Goal: Information Seeking & Learning: Check status

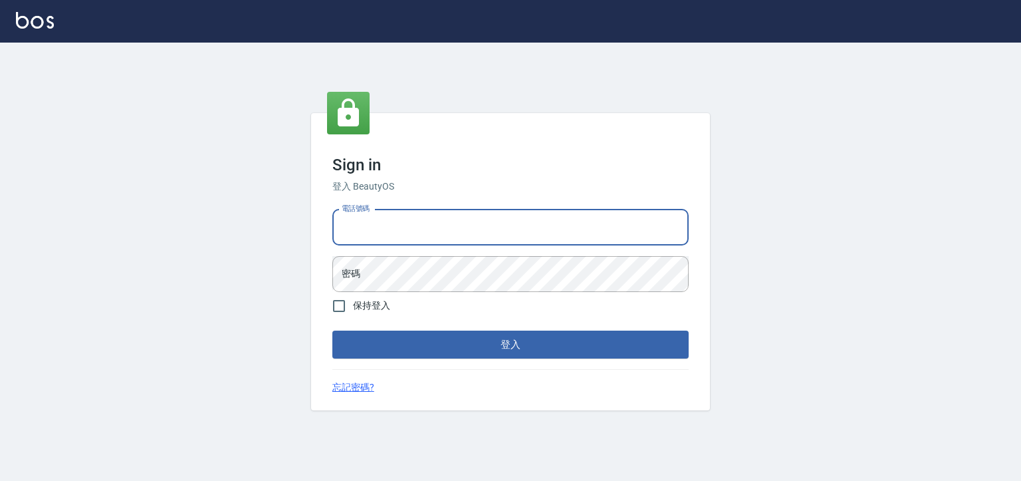
click at [389, 220] on input "電話號碼" at bounding box center [510, 227] width 356 height 36
type input "0930798111"
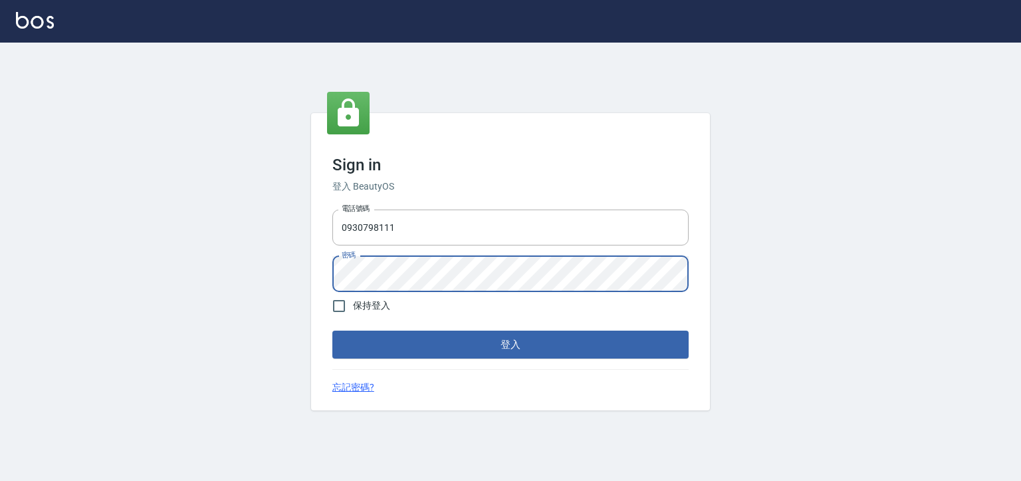
click at [447, 368] on div "Sign in 登入 BeautyOS 電話號碼 0930798111 電話號碼 密碼 密碼 保持登入 登入 忘記密碼?" at bounding box center [510, 261] width 399 height 297
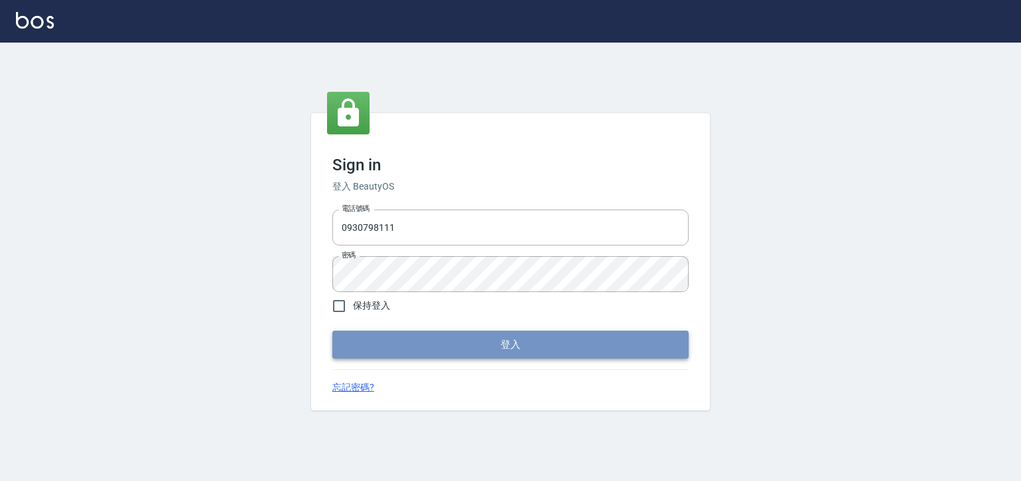
click at [450, 349] on button "登入" at bounding box center [510, 344] width 356 height 28
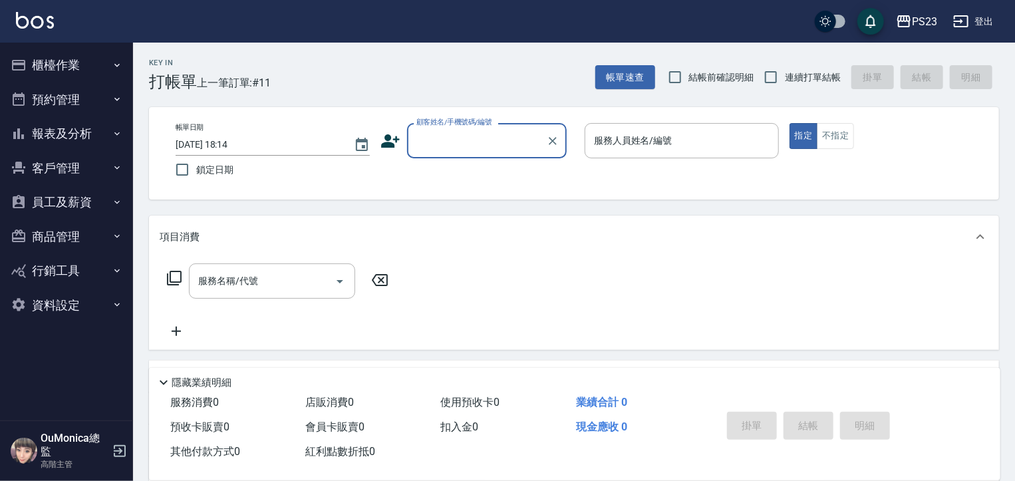
click at [105, 68] on button "櫃檯作業" at bounding box center [66, 65] width 122 height 35
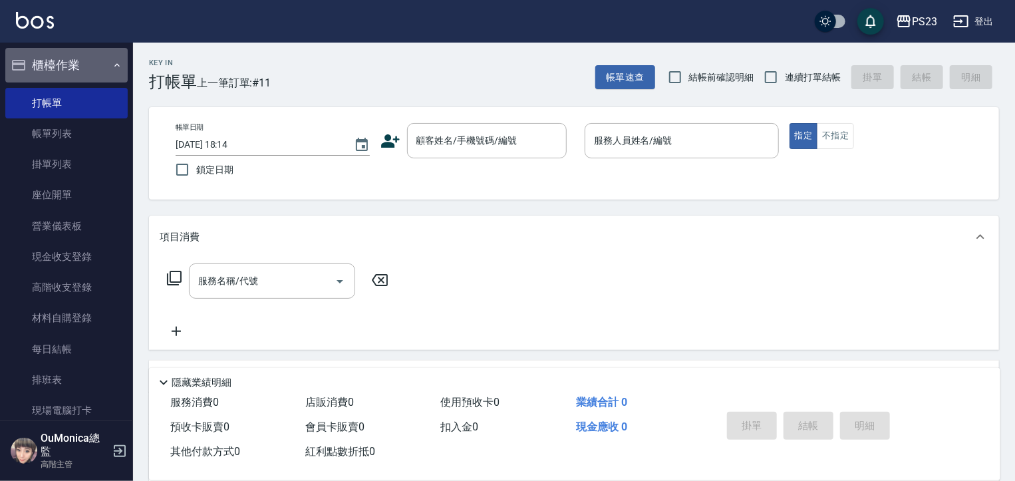
click at [112, 68] on icon "button" at bounding box center [117, 65] width 11 height 11
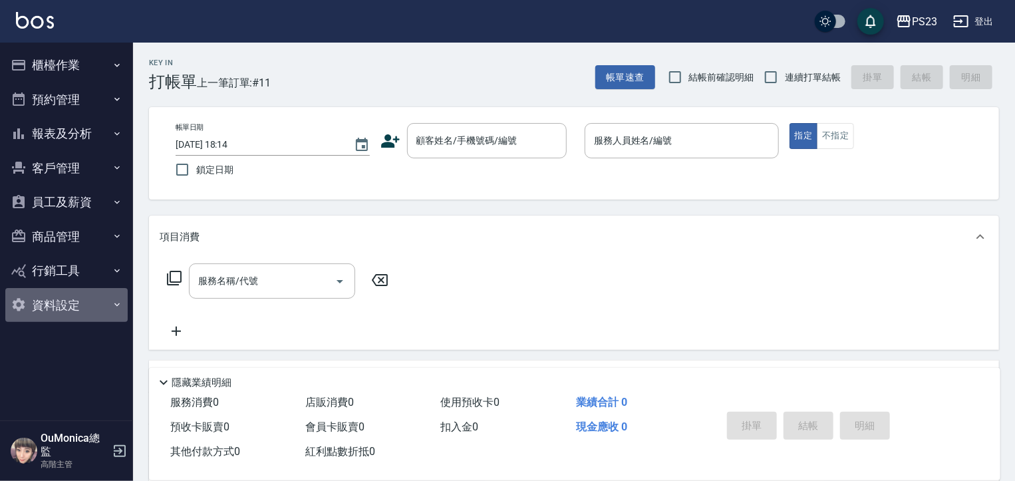
click at [70, 310] on button "資料設定" at bounding box center [66, 305] width 122 height 35
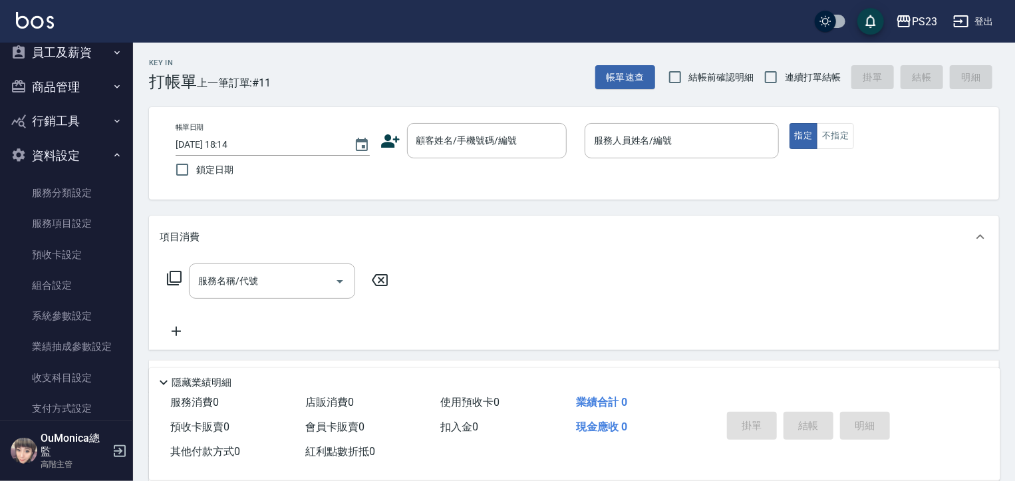
scroll to position [153, 0]
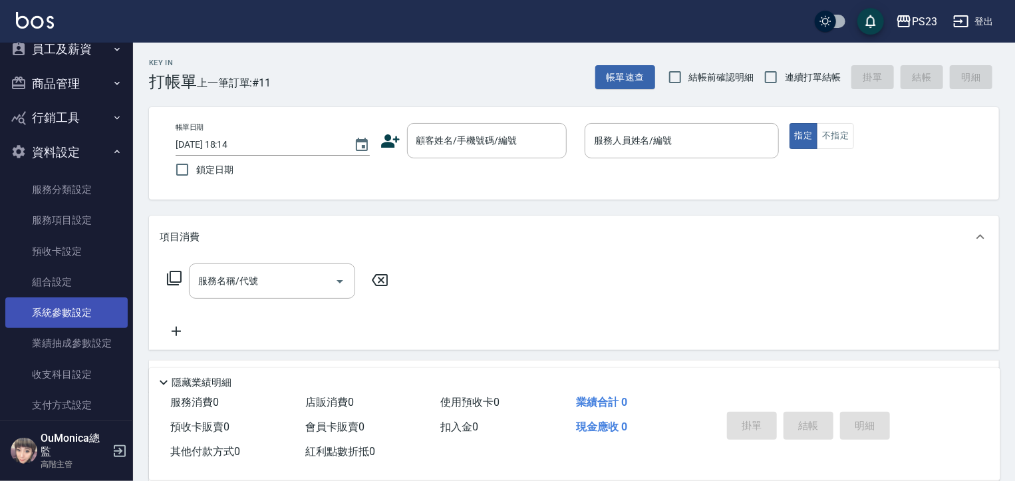
click at [81, 311] on link "系統參數設定" at bounding box center [66, 312] width 122 height 31
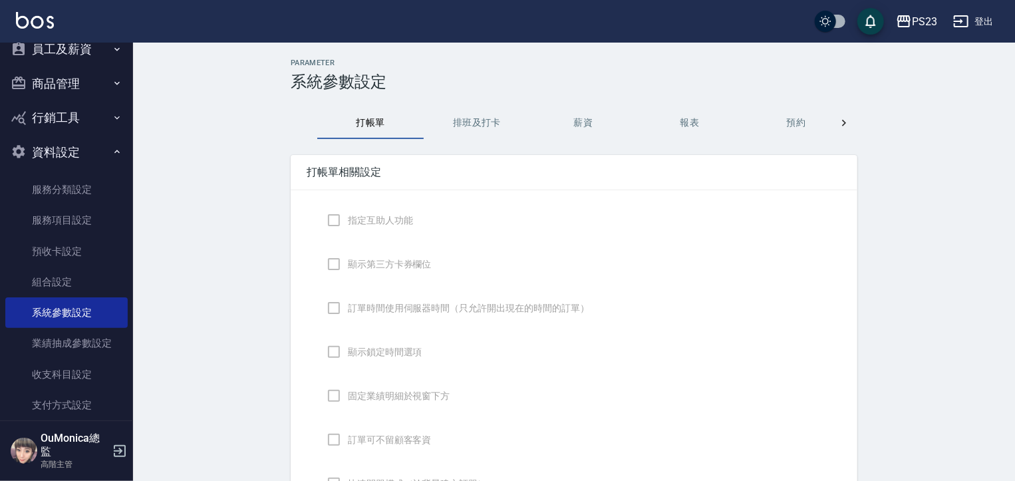
checkbox input "true"
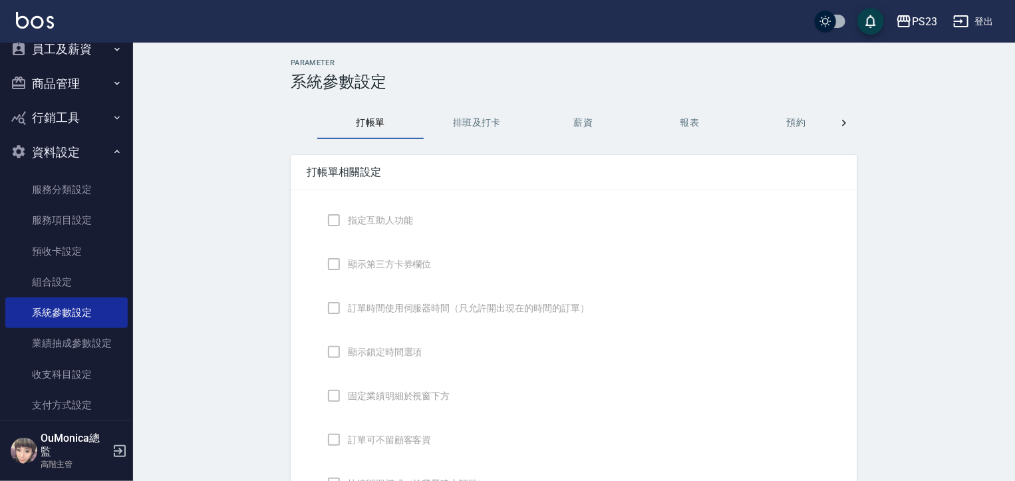
checkbox input "false"
type input "NICKNAME"
type input "LASTORDER"
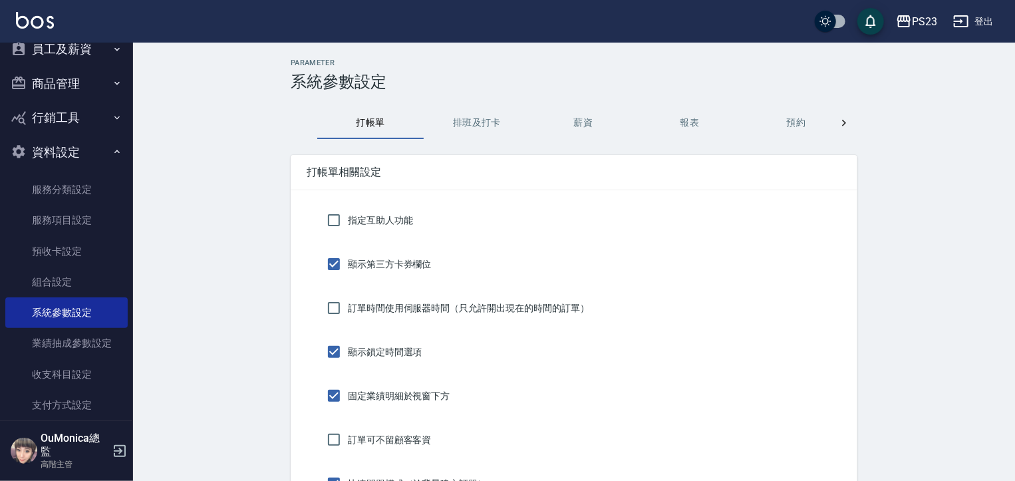
click at [841, 119] on icon at bounding box center [843, 122] width 13 height 13
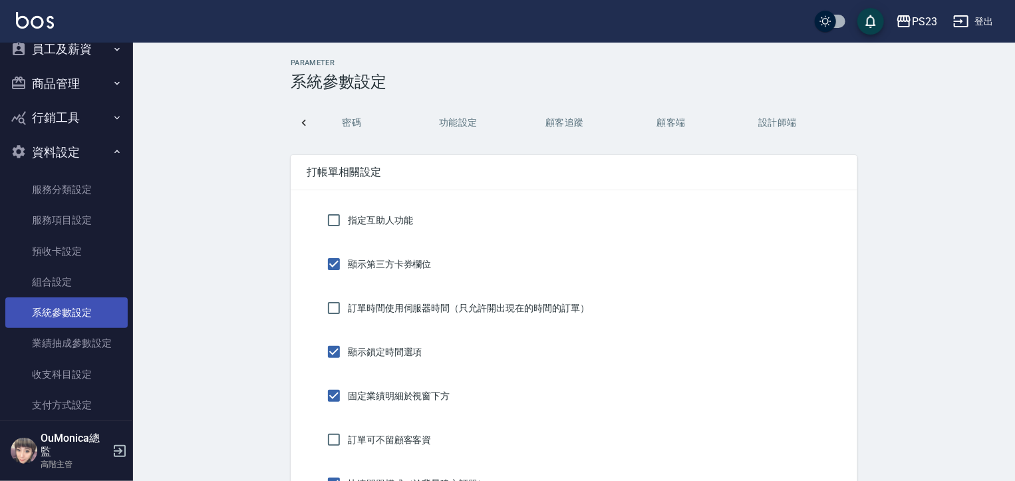
click at [73, 315] on link "系統參數設定" at bounding box center [66, 312] width 122 height 31
click at [308, 126] on icon at bounding box center [303, 122] width 13 height 13
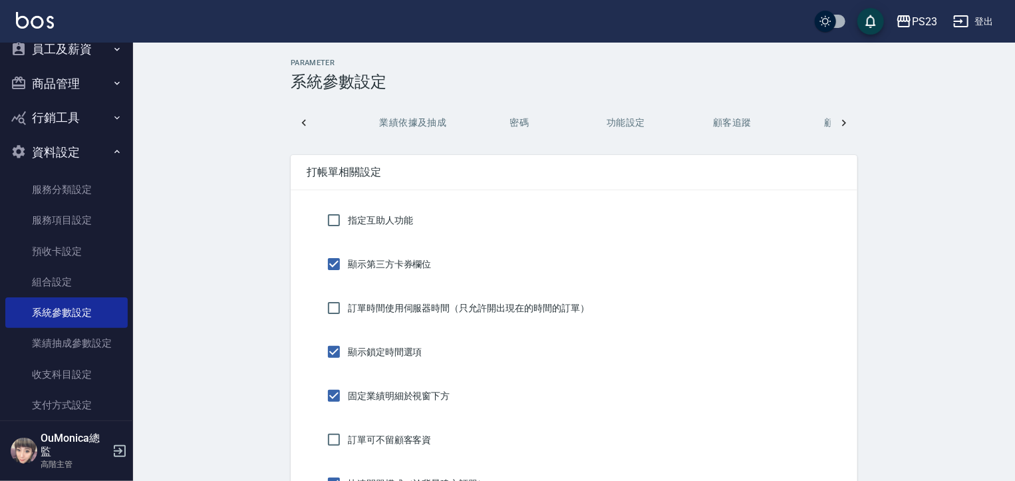
scroll to position [0, 231]
click at [308, 126] on icon at bounding box center [303, 122] width 13 height 13
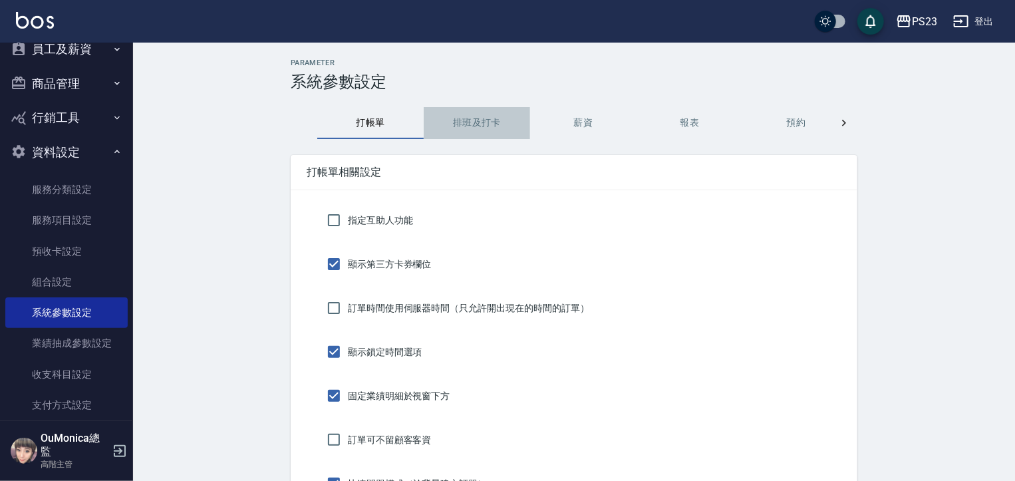
click at [491, 119] on button "排班及打卡" at bounding box center [477, 123] width 106 height 32
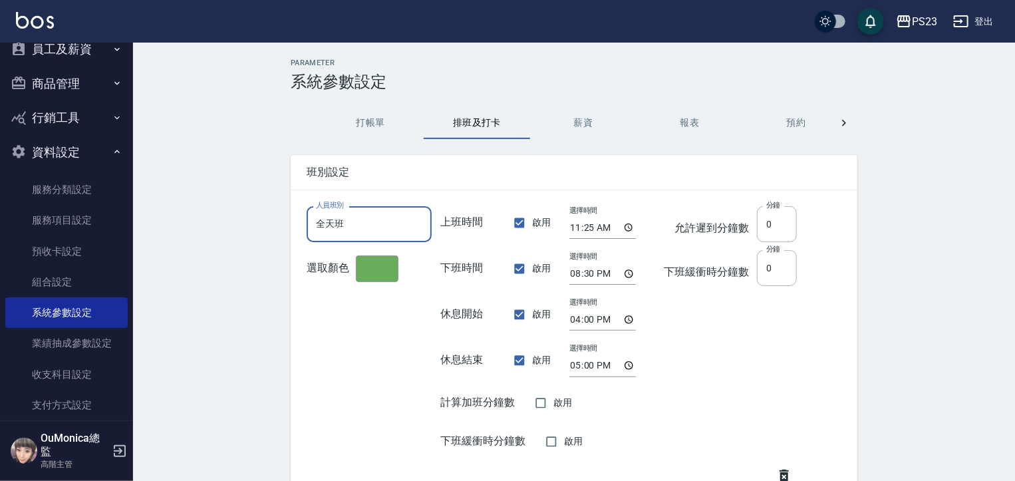
click at [391, 219] on input "全天班" at bounding box center [369, 224] width 125 height 36
click at [752, 344] on div "允許遲到分鐘數 分鐘 0 分鐘 下班緩衝時分鐘數 分鐘 0 分鐘" at bounding box center [730, 336] width 134 height 261
click at [407, 234] on input "全天班" at bounding box center [369, 224] width 125 height 36
click at [375, 278] on button "button" at bounding box center [377, 268] width 43 height 27
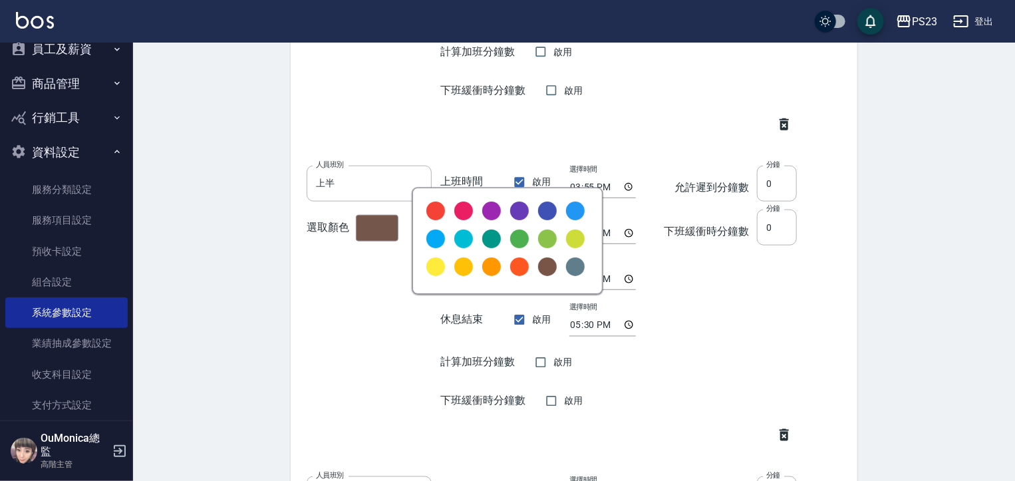
scroll to position [650, 0]
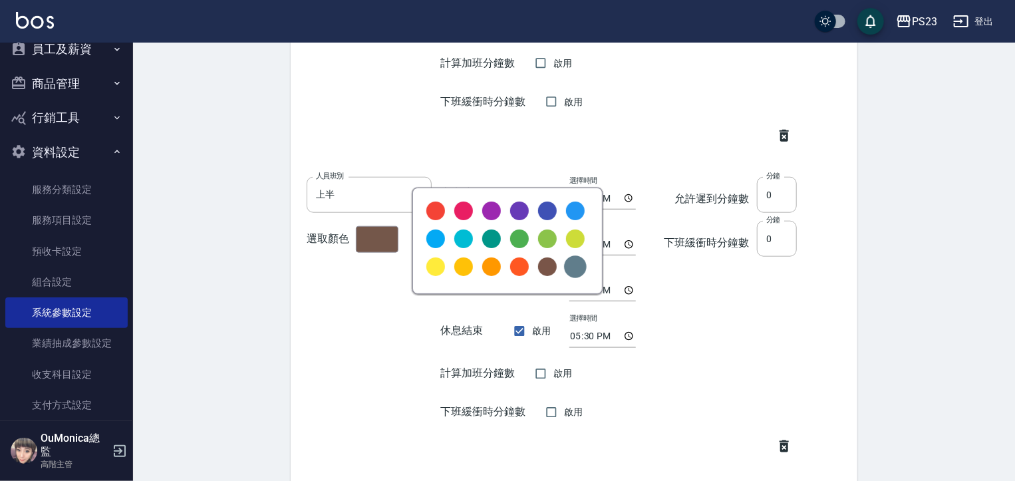
click at [570, 265] on div at bounding box center [575, 266] width 23 height 23
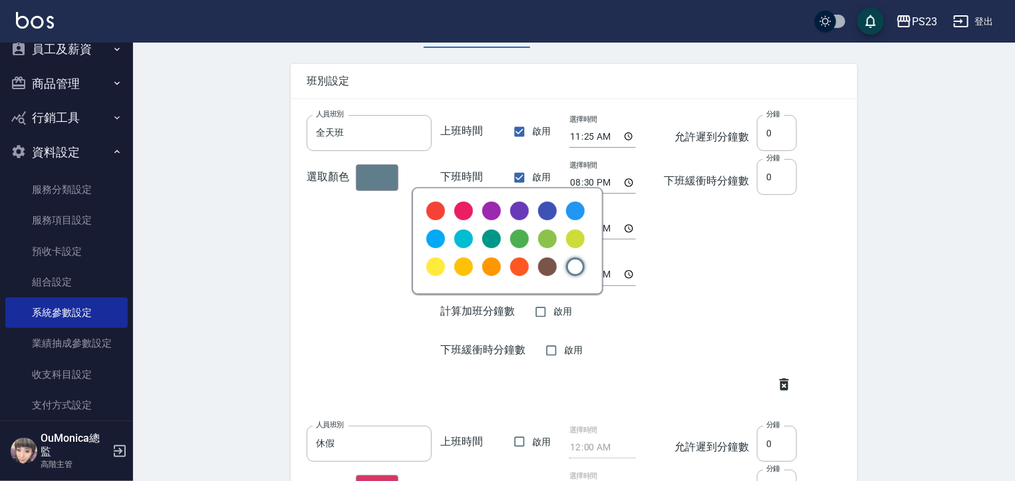
scroll to position [0, 0]
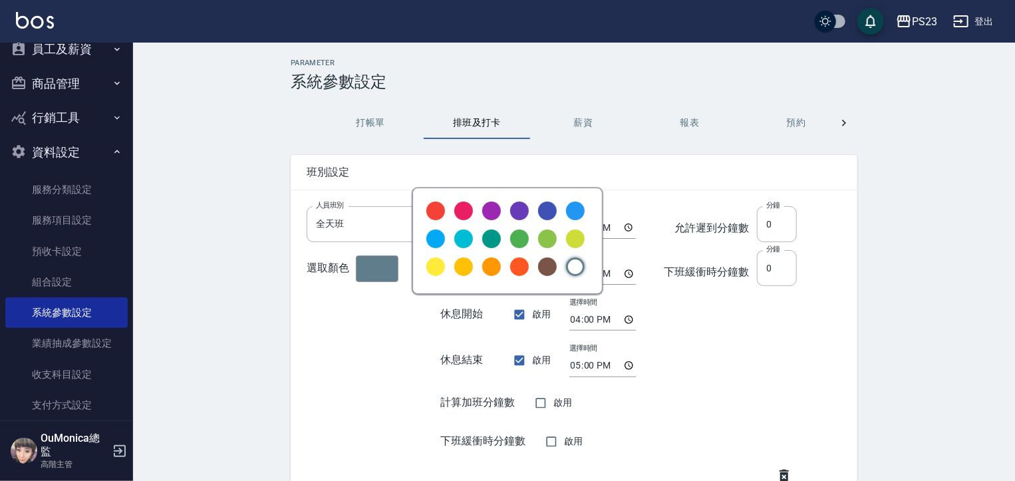
click at [364, 227] on div at bounding box center [507, 240] width 1015 height 481
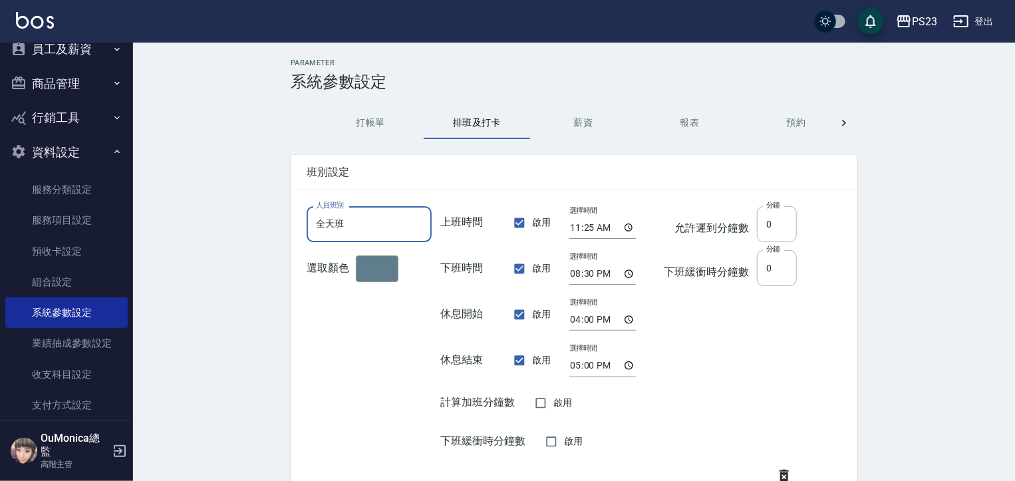
click at [364, 227] on input "全天班" at bounding box center [369, 224] width 125 height 36
type input "全"
type input "PT班"
click at [628, 227] on input "11:25" at bounding box center [602, 228] width 66 height 22
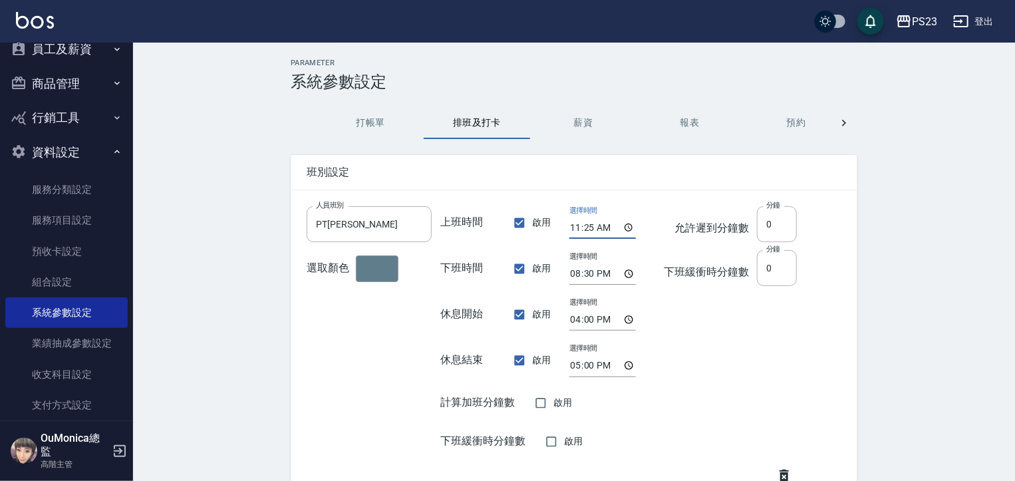
click at [771, 302] on div "允許遲到分鐘數 分鐘 0 分鐘 下班緩衝時分鐘數 分鐘 0 分鐘" at bounding box center [730, 336] width 134 height 261
click at [630, 229] on input "11:25" at bounding box center [602, 228] width 66 height 22
click at [833, 400] on div "人員班別 PT班 人員班別 選取顏色 上班時間 啟用 選擇時間 11:59 下班時間 啟用 選擇時間 20:30 休息開始 啟用 選擇時間 16:00 休息結…" at bounding box center [574, 344] width 535 height 277
click at [631, 222] on input "11:59" at bounding box center [602, 228] width 66 height 22
type input "11:00"
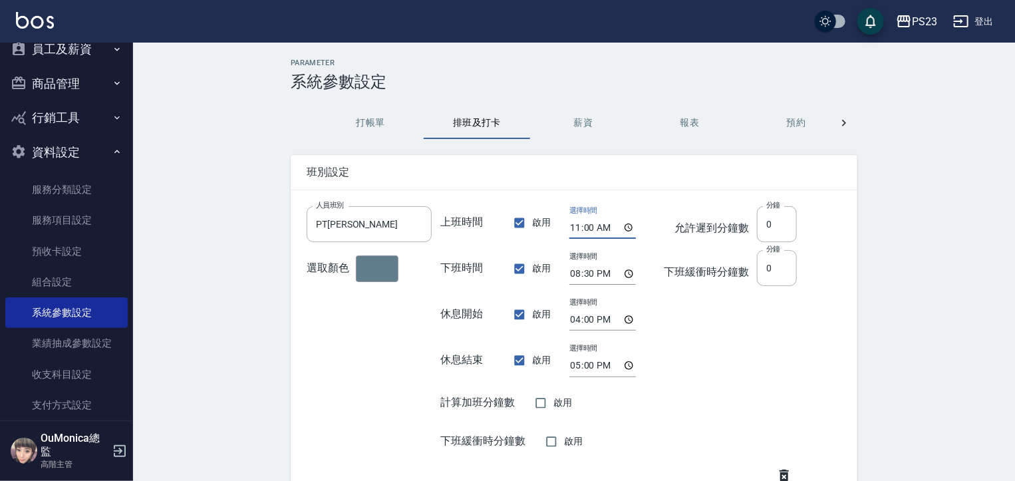
click at [798, 338] on div "人員班別 PT班 人員班別 選取顏色 上班時間 啟用 選擇時間 11:00 下班時間 啟用 選擇時間 20:30 休息開始 啟用 選擇時間 16:00 休息結…" at bounding box center [574, 344] width 535 height 277
click at [627, 273] on input "20:30" at bounding box center [602, 274] width 66 height 22
type input "20:00"
click at [631, 324] on input "16:00" at bounding box center [602, 320] width 66 height 22
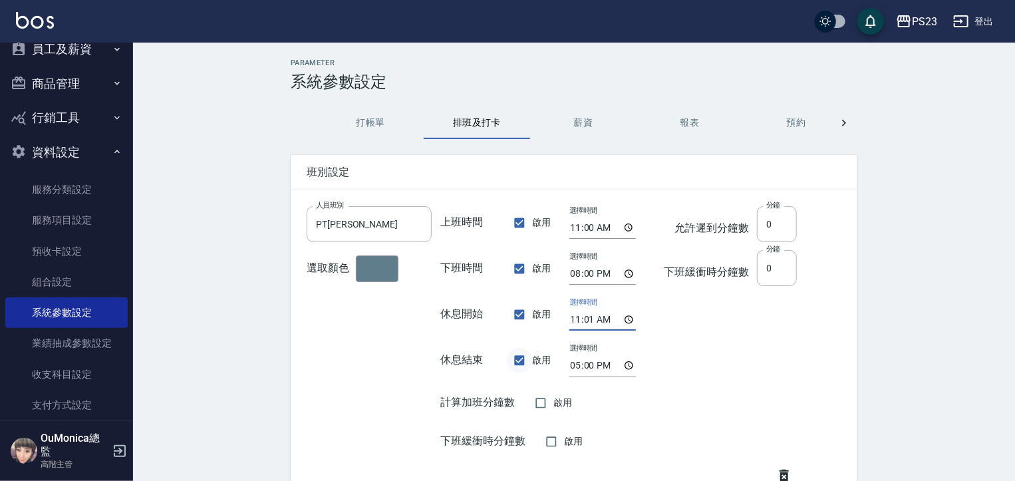
type input "11:01"
click at [513, 360] on input "啟用" at bounding box center [519, 360] width 25 height 25
click at [521, 360] on input "啟用" at bounding box center [519, 360] width 25 height 25
checkbox input "true"
click at [628, 366] on input "17:00" at bounding box center [602, 365] width 66 height 22
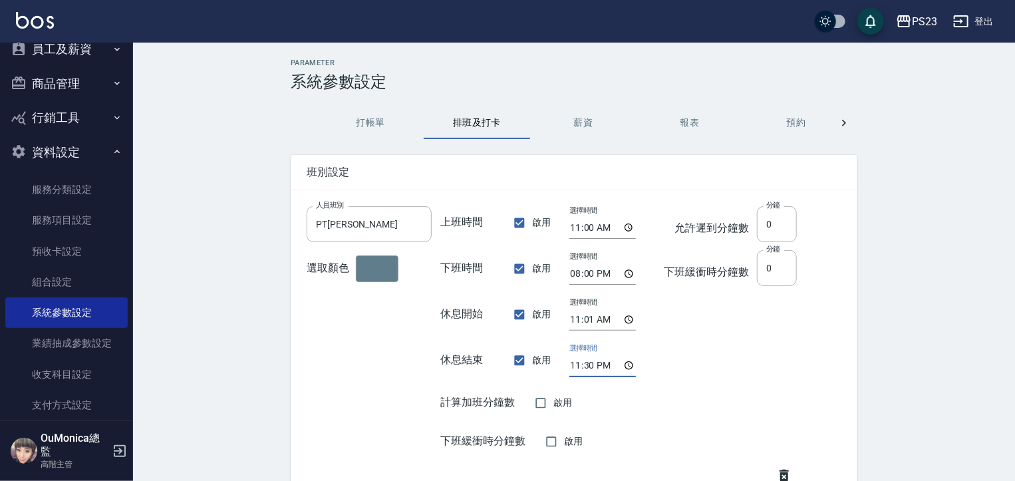
type input "23:30"
click at [751, 354] on div "允許遲到分鐘數 分鐘 0 分鐘 下班緩衝時分鐘數 分鐘 0 分鐘" at bounding box center [730, 336] width 134 height 261
click at [993, 23] on button "登出" at bounding box center [972, 21] width 51 height 25
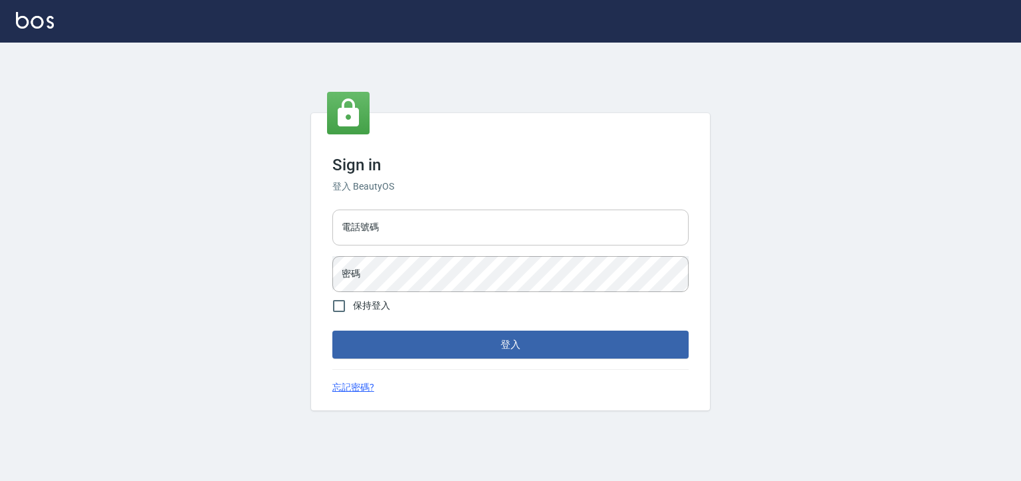
click at [428, 215] on input "電話號碼" at bounding box center [510, 227] width 356 height 36
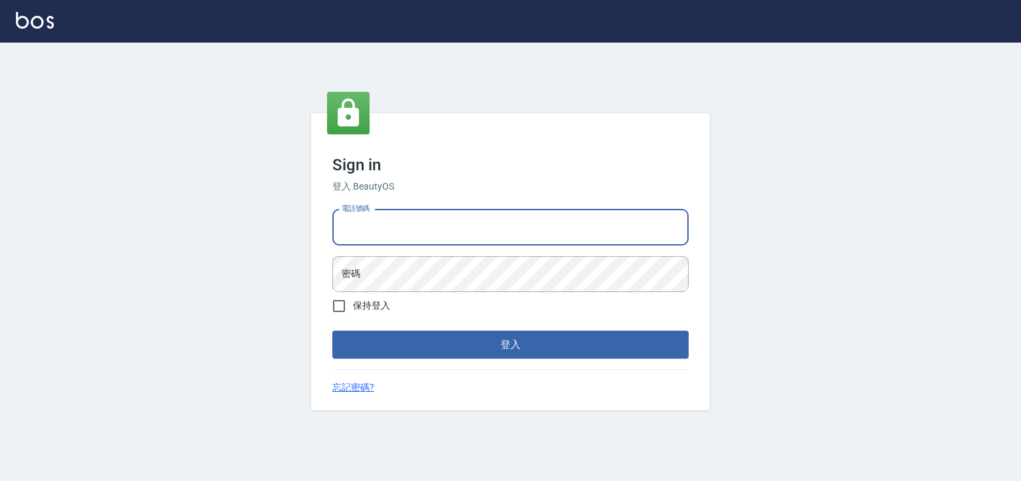
type input "0930798111"
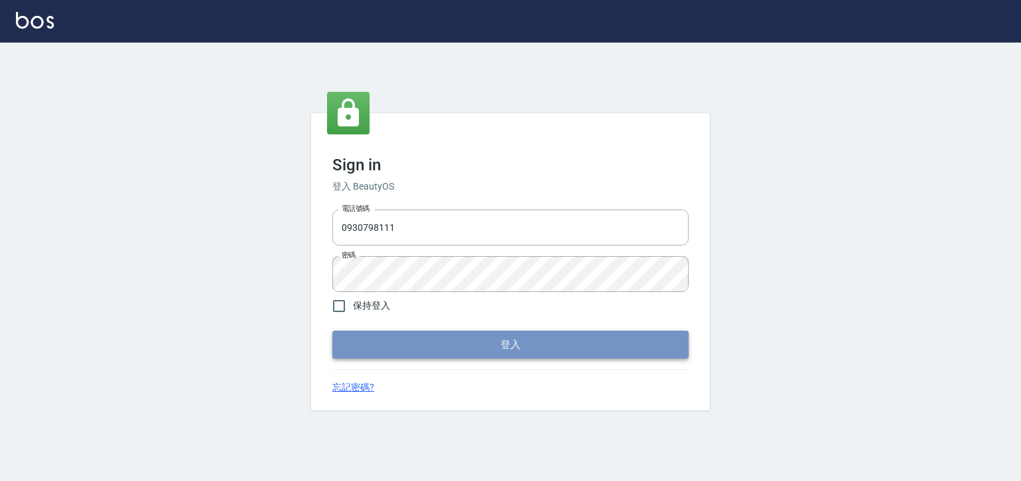
drag, startPoint x: 405, startPoint y: 344, endPoint x: 417, endPoint y: 339, distance: 13.1
click at [419, 347] on button "登入" at bounding box center [510, 344] width 356 height 28
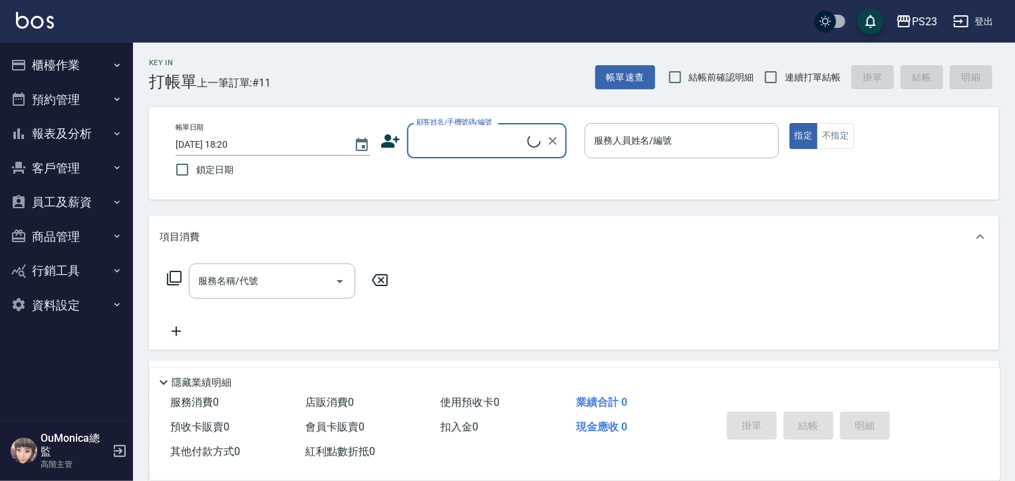
click at [76, 312] on button "資料設定" at bounding box center [66, 305] width 122 height 35
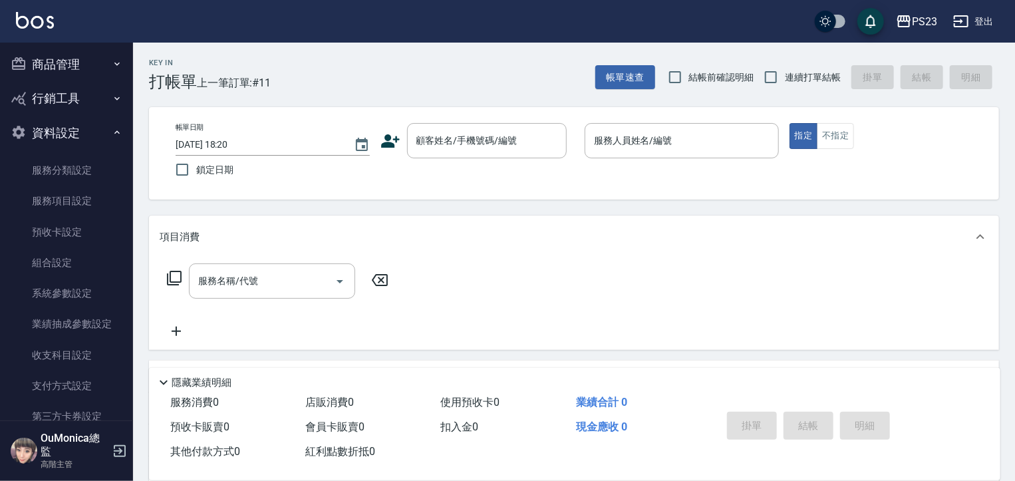
scroll to position [180, 0]
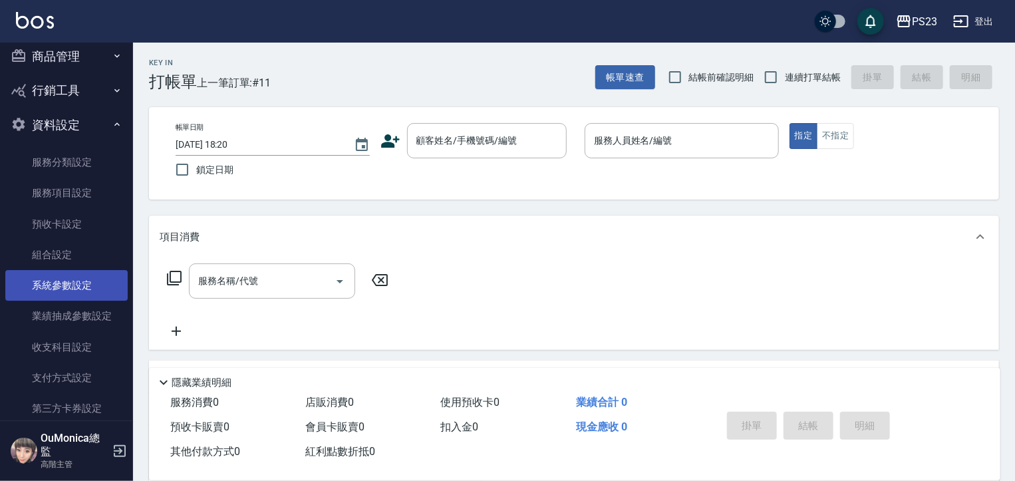
click at [82, 285] on link "系統參數設定" at bounding box center [66, 285] width 122 height 31
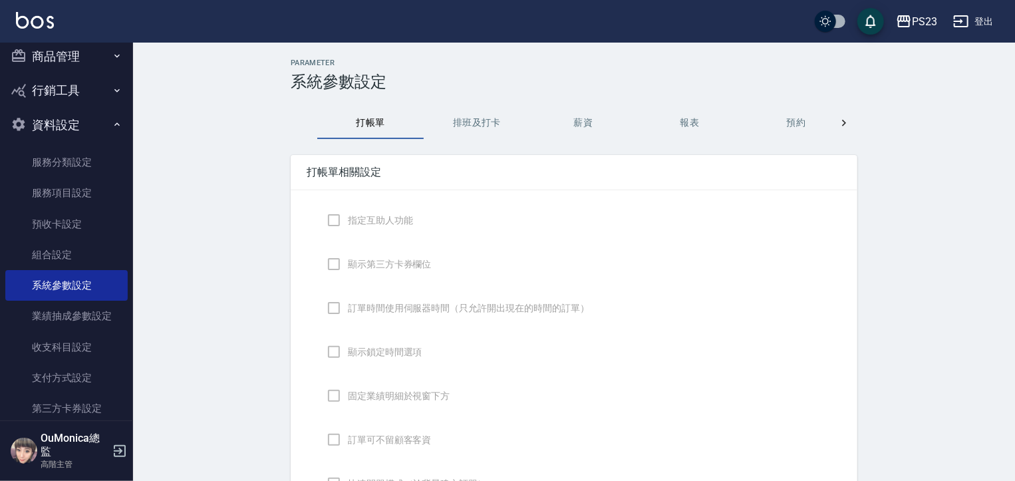
checkbox input "true"
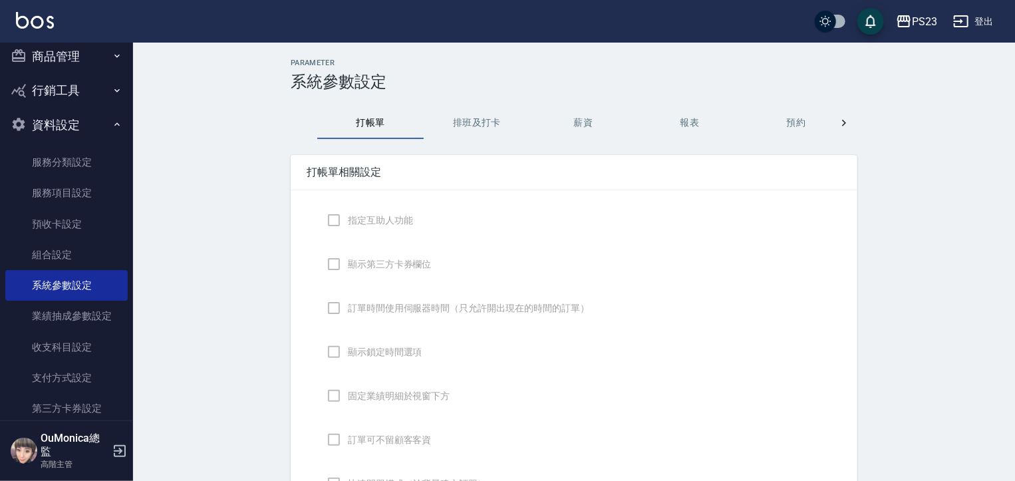
checkbox input "false"
type input "NICKNAME"
type input "LASTORDER"
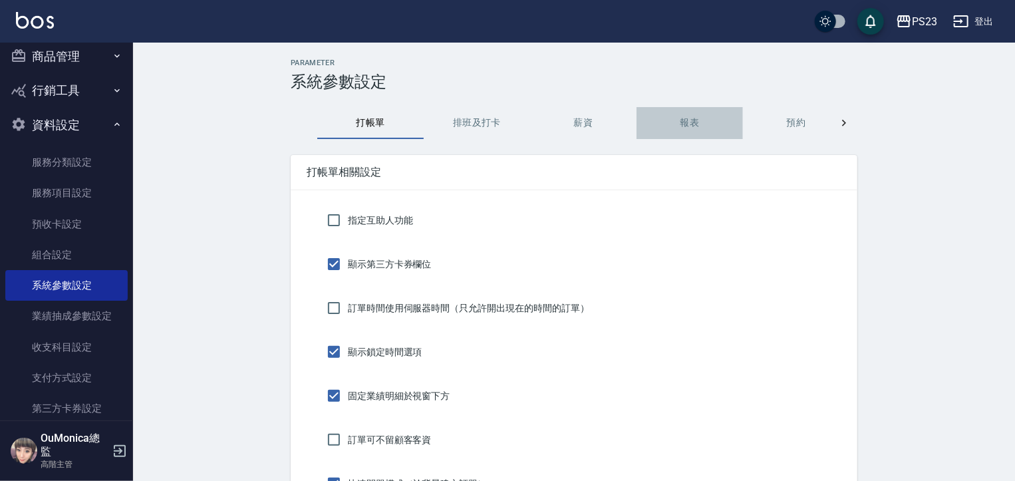
click at [703, 112] on button "報表" at bounding box center [689, 123] width 106 height 32
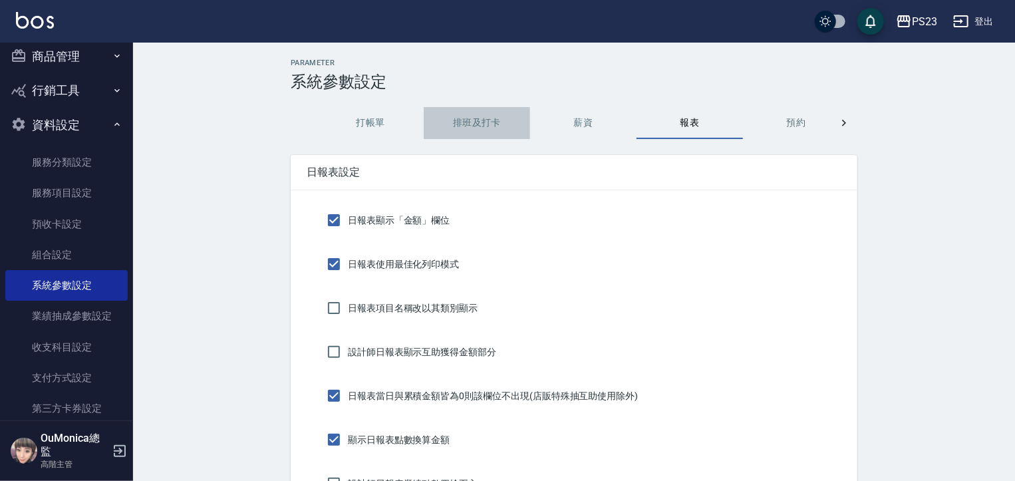
click at [487, 136] on button "排班及打卡" at bounding box center [477, 123] width 106 height 32
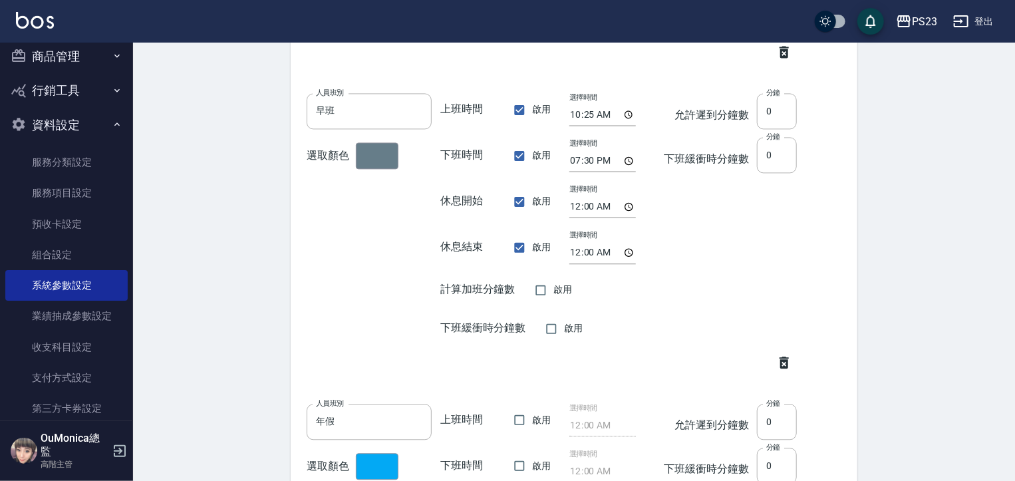
scroll to position [1365, 0]
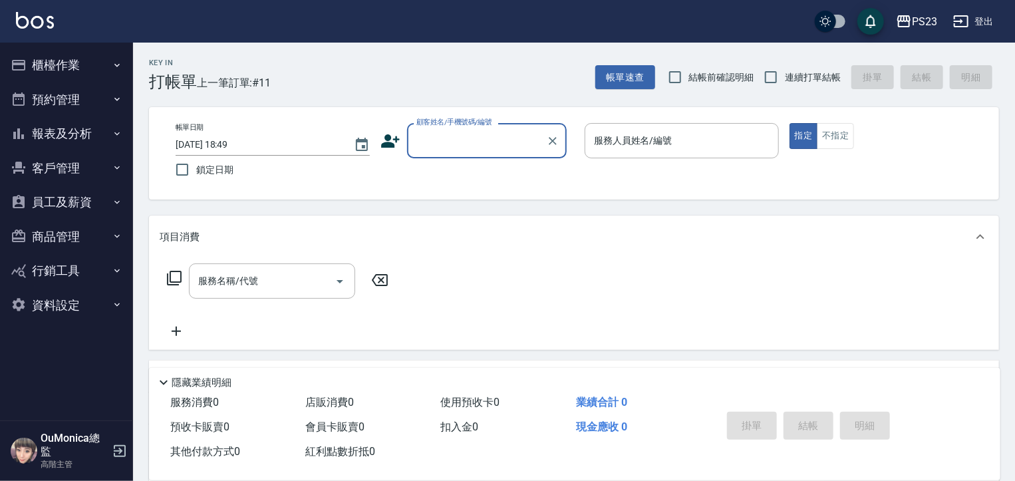
click at [92, 299] on button "資料設定" at bounding box center [66, 305] width 122 height 35
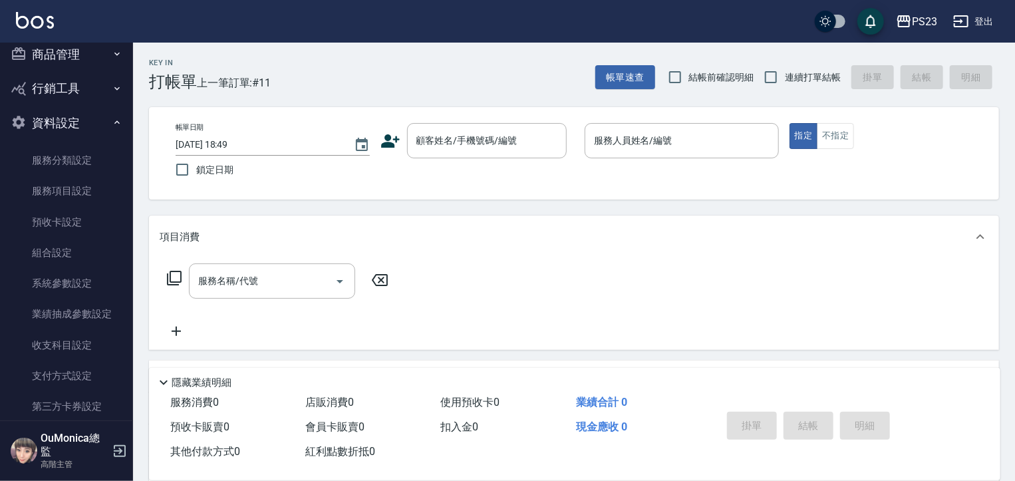
scroll to position [184, 0]
click at [100, 281] on link "系統參數設定" at bounding box center [66, 282] width 122 height 31
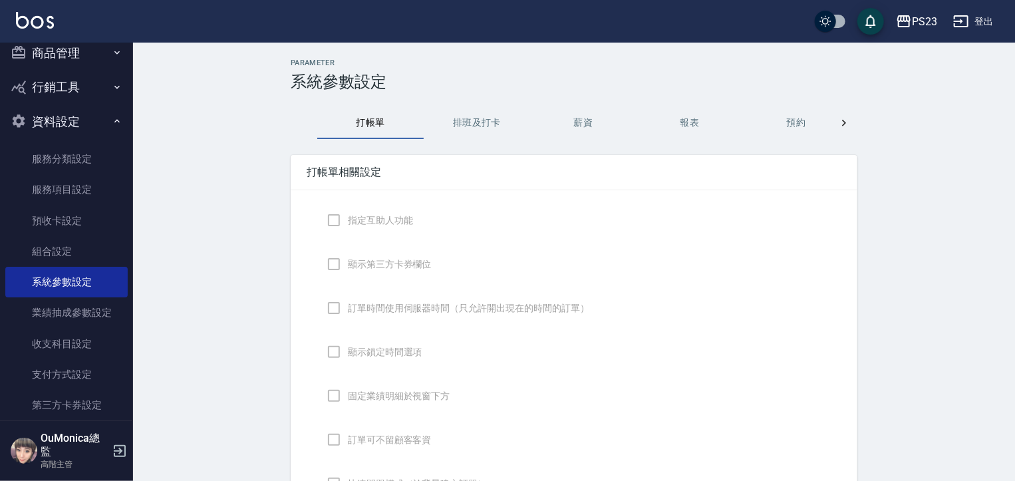
checkbox input "true"
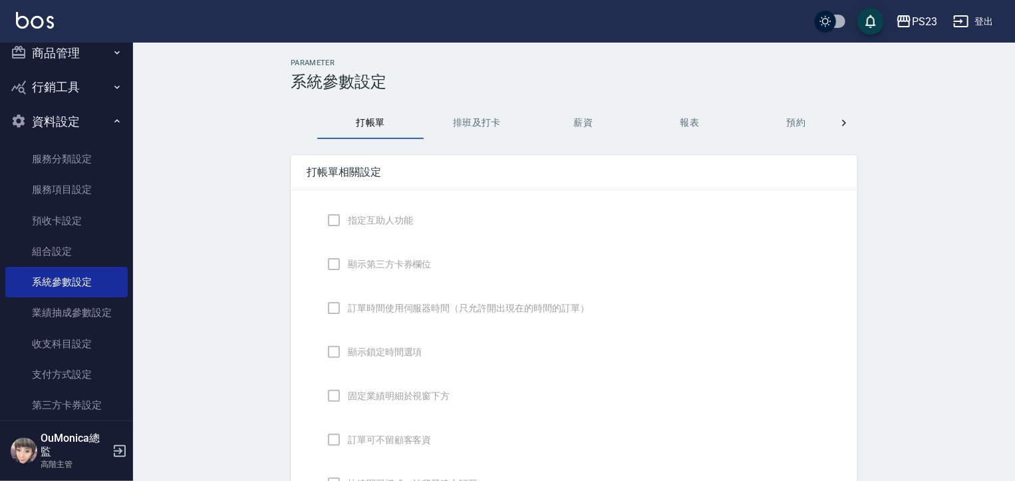
checkbox input "false"
type input "NICKNAME"
type input "LASTORDER"
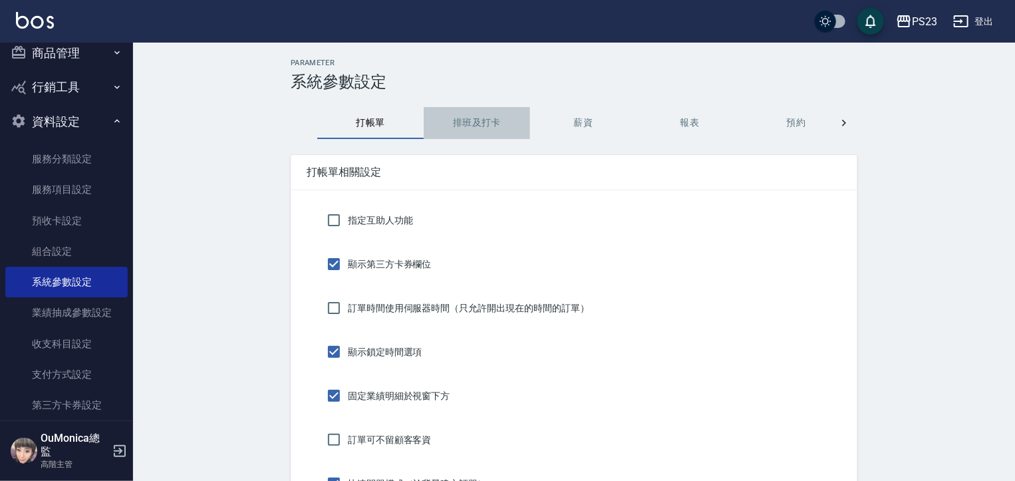
click at [493, 130] on button "排班及打卡" at bounding box center [477, 123] width 106 height 32
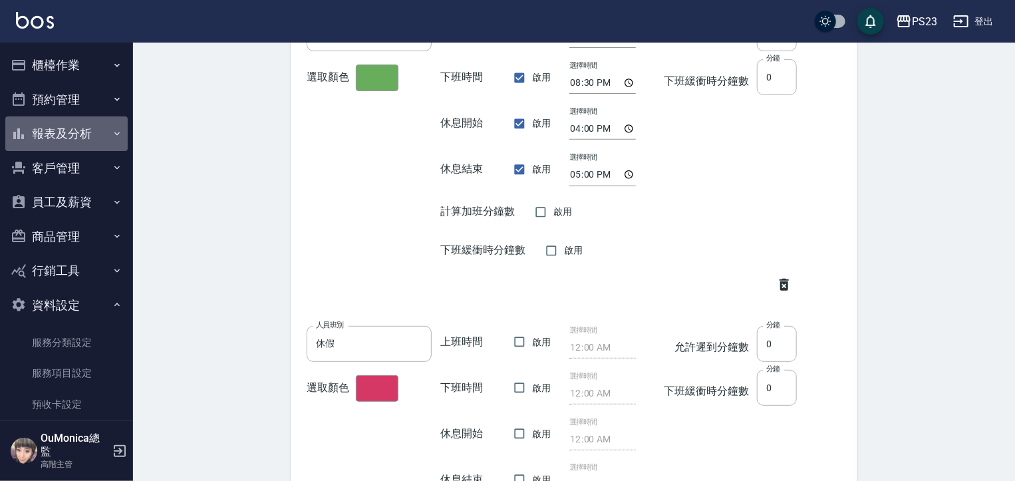
click at [88, 132] on button "報表及分析" at bounding box center [66, 133] width 122 height 35
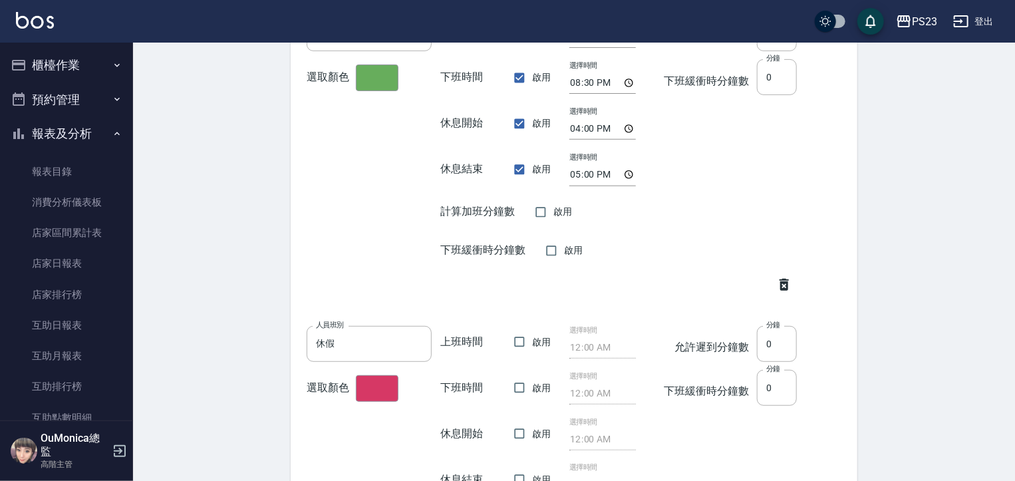
click at [88, 132] on button "報表及分析" at bounding box center [66, 133] width 122 height 35
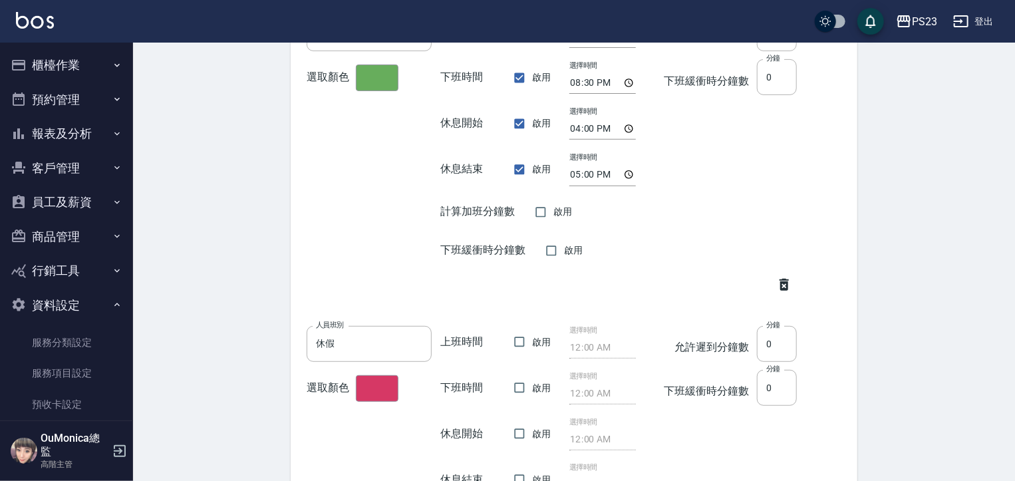
click at [103, 62] on button "櫃檯作業" at bounding box center [66, 65] width 122 height 35
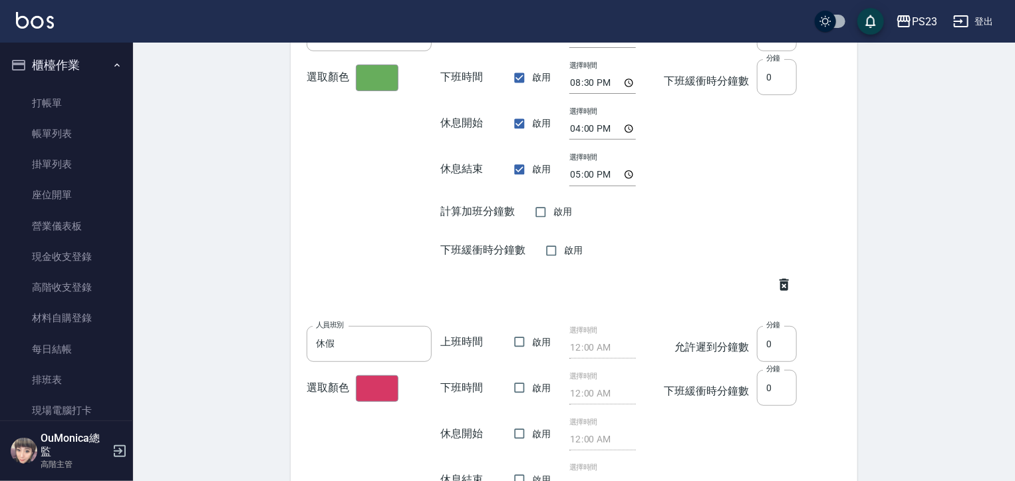
scroll to position [93, 0]
drag, startPoint x: 138, startPoint y: 185, endPoint x: 141, endPoint y: 218, distance: 33.4
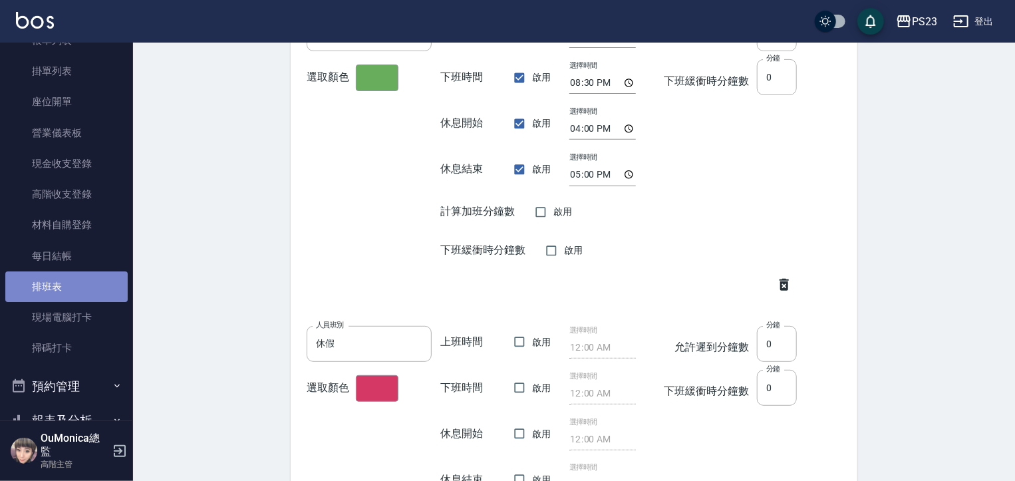
click at [88, 283] on link "排班表" at bounding box center [66, 286] width 122 height 31
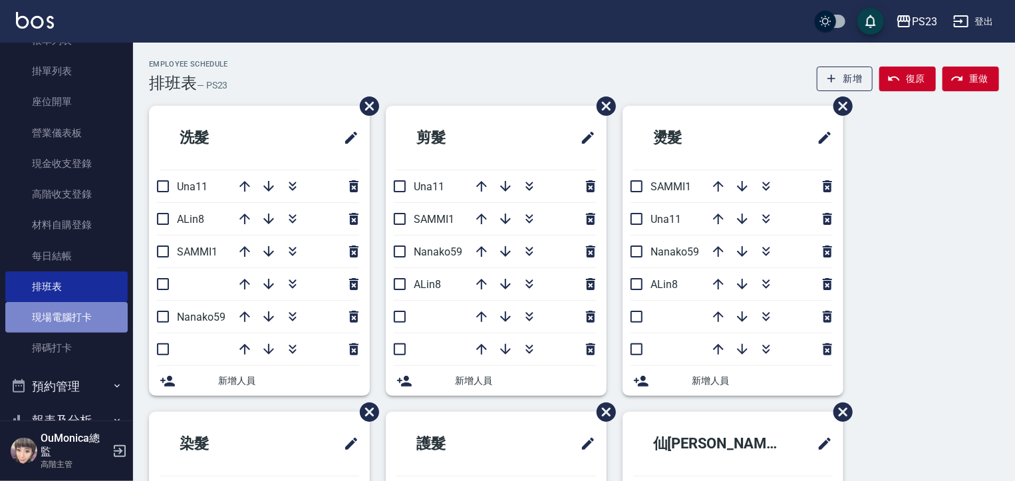
click at [76, 321] on link "現場電腦打卡" at bounding box center [66, 317] width 122 height 31
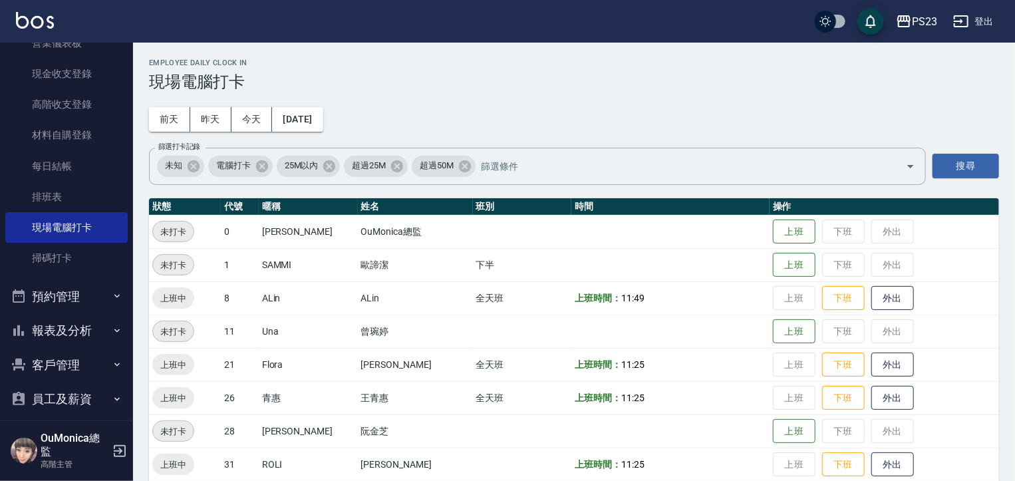
scroll to position [208, 0]
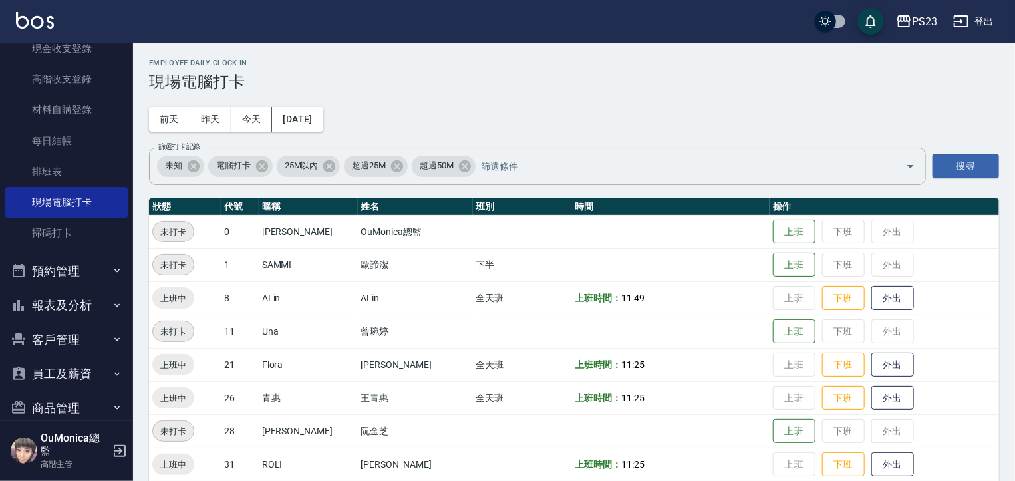
drag, startPoint x: 101, startPoint y: 336, endPoint x: 98, endPoint y: 368, distance: 32.0
click at [98, 368] on ul "櫃檯作業 打帳單 帳單列表 掛單列表 座位開單 營業儀表板 現金收支登錄 高階收支登錄 材料自購登錄 每日結帳 排班表 現場電腦打卡 掃碼打卡 預約管理 預約…" at bounding box center [66, 325] width 122 height 983
click at [98, 368] on button "員工及薪資" at bounding box center [66, 373] width 122 height 35
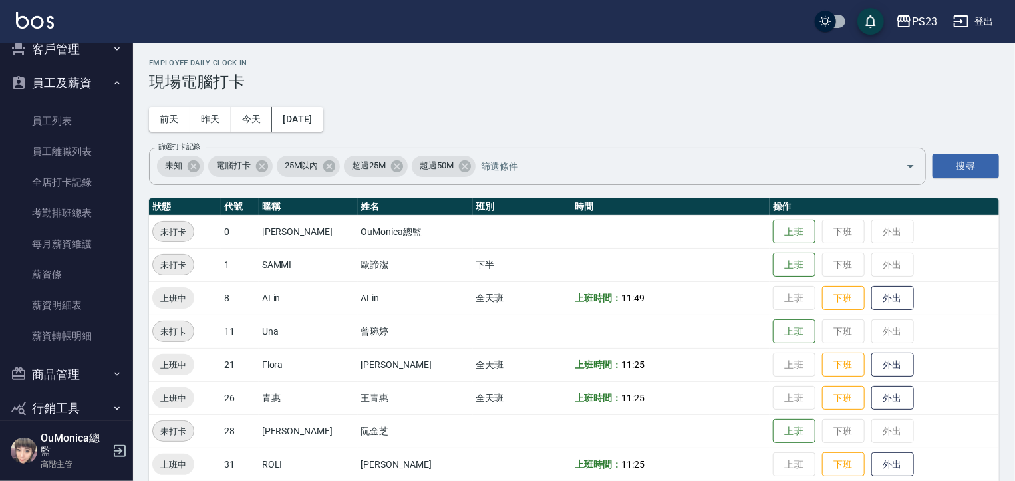
scroll to position [550, 0]
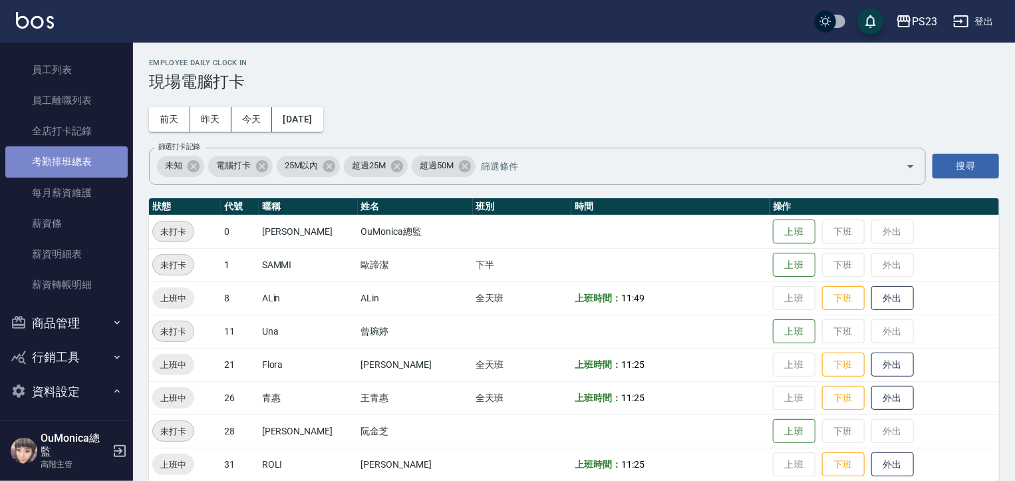
click at [76, 164] on link "考勤排班總表" at bounding box center [66, 161] width 122 height 31
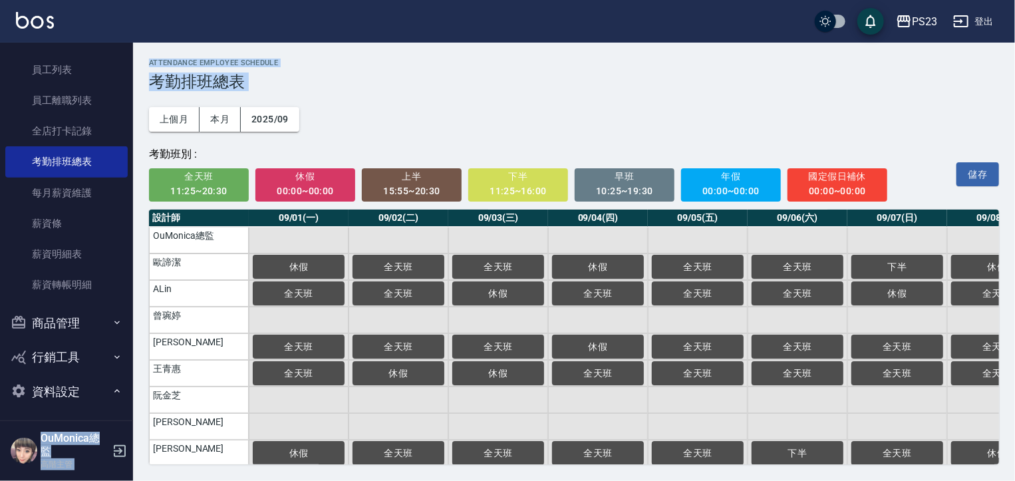
drag, startPoint x: 126, startPoint y: 238, endPoint x: 135, endPoint y: 162, distance: 77.0
click at [135, 162] on div "PS23 登出 櫃檯作業 打帳單 帳單列表 掛單列表 座位開單 營業儀表板 現金收支登錄 高階收支登錄 材料自購登錄 每日結帳 排班表 現場電腦打卡 掃碼打卡…" at bounding box center [507, 240] width 1015 height 481
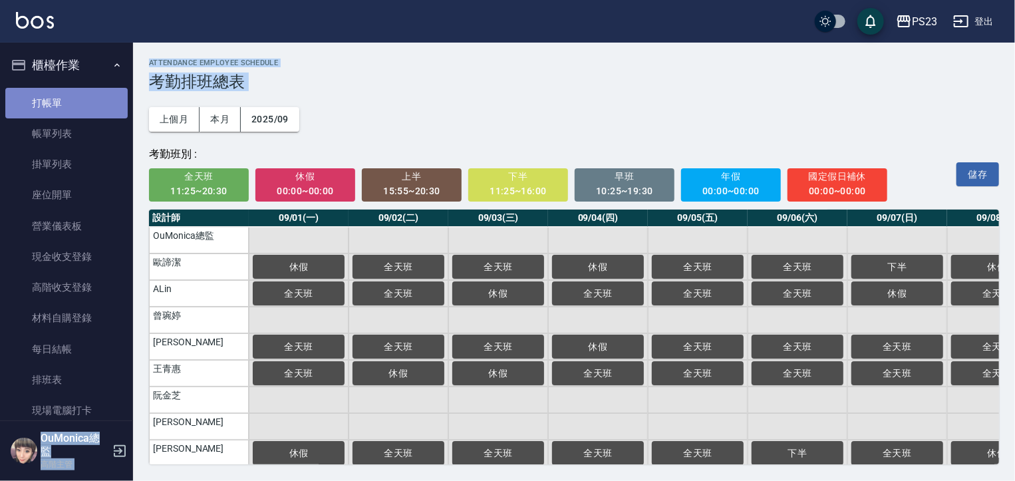
click at [92, 96] on link "打帳單" at bounding box center [66, 103] width 122 height 31
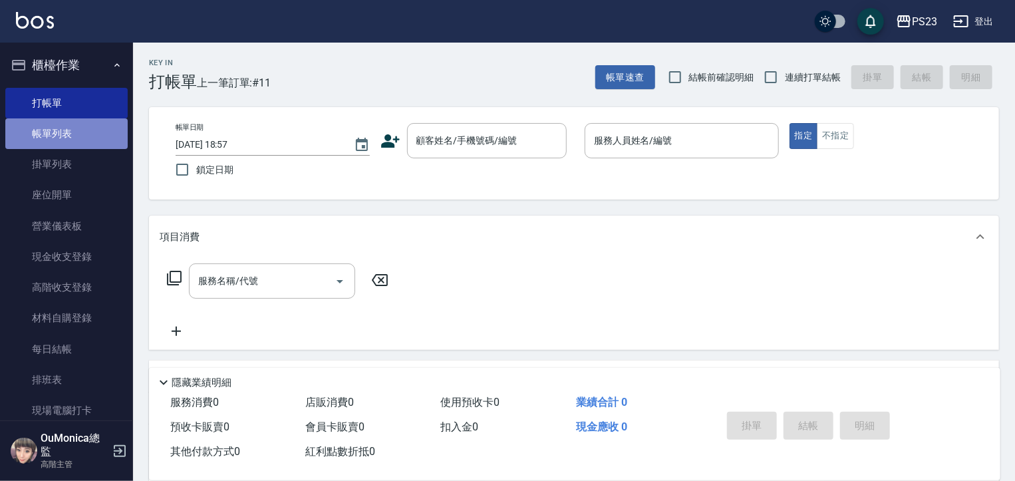
click at [72, 129] on link "帳單列表" at bounding box center [66, 133] width 122 height 31
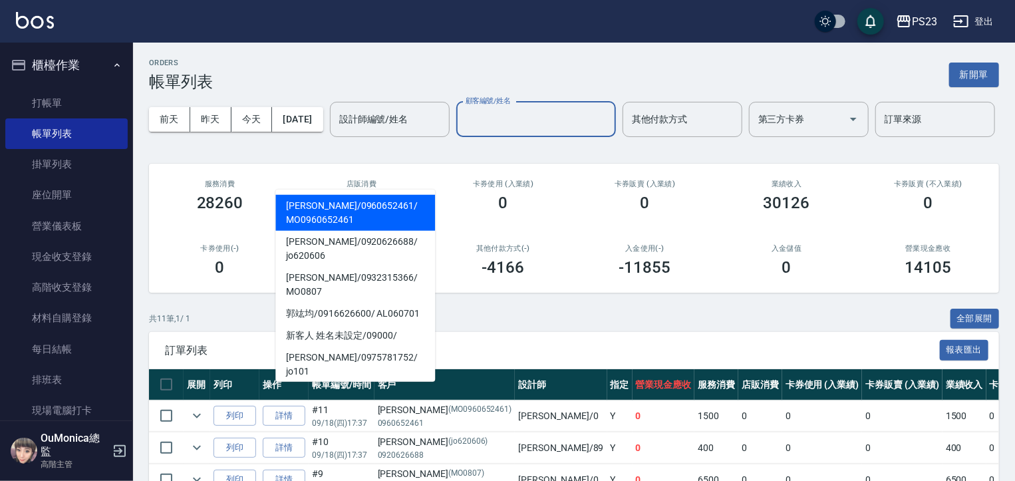
click at [456, 137] on div "顧客編號/姓名 顧客編號/姓名" at bounding box center [536, 119] width 160 height 35
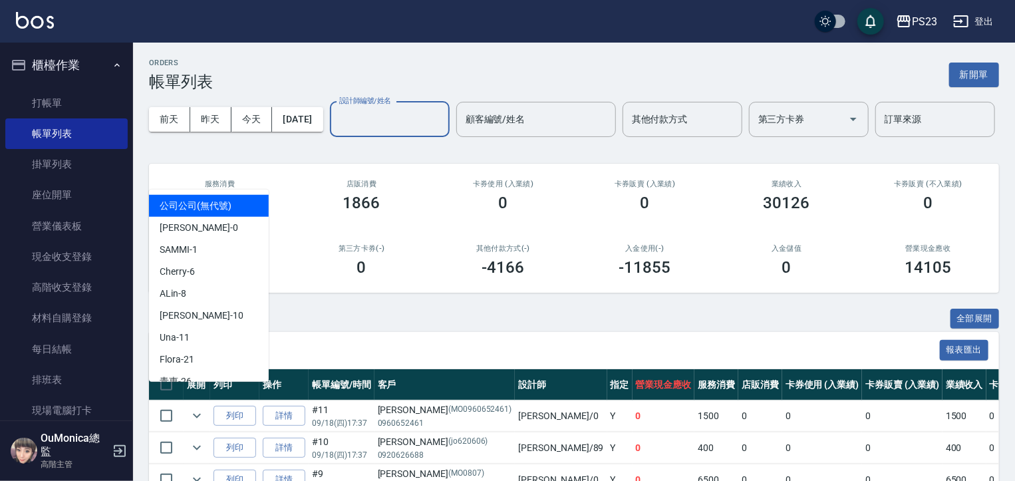
click at [336, 131] on input "設計師編號/姓名" at bounding box center [390, 119] width 108 height 23
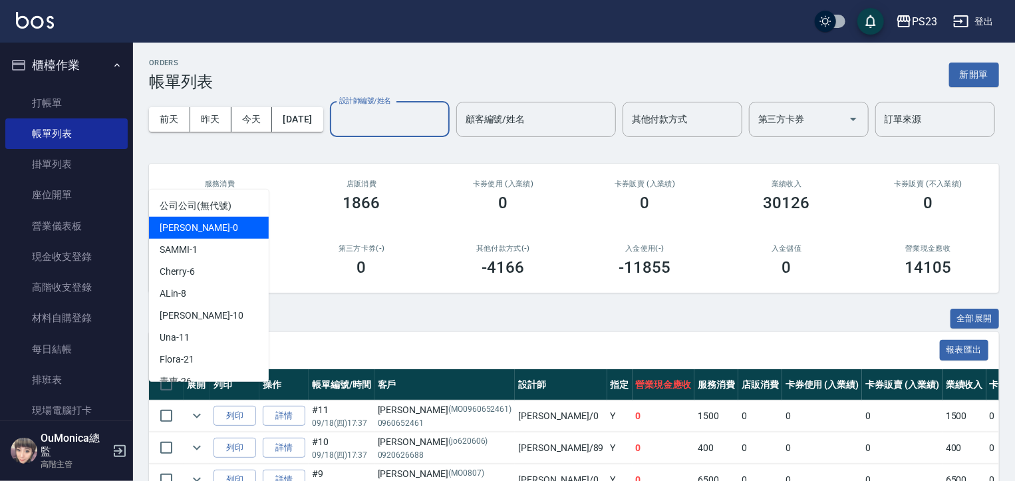
click at [196, 221] on span "[PERSON_NAME] -0" at bounding box center [199, 228] width 78 height 14
type input "[PERSON_NAME]-0"
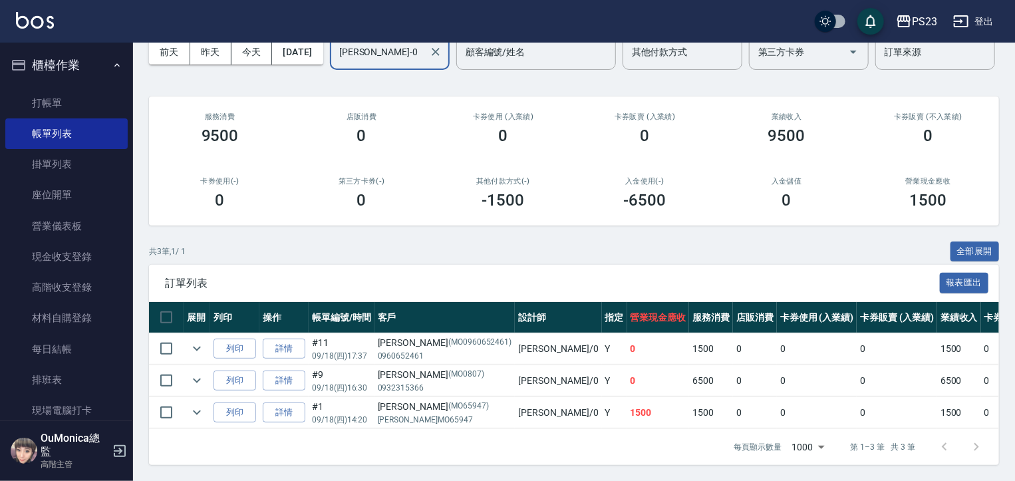
scroll to position [119, 0]
click at [298, 371] on link "詳情" at bounding box center [284, 380] width 43 height 21
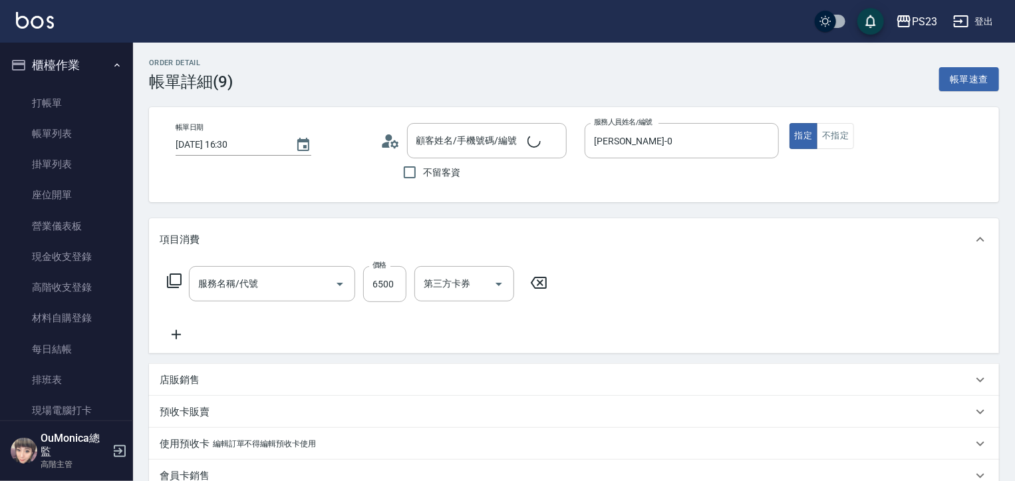
type input "[DATE] 16:30"
type input "[PERSON_NAME]-0"
type input "[PERSON_NAME]/0932315366/MO0807"
type input "[PERSON_NAME]燙(229)"
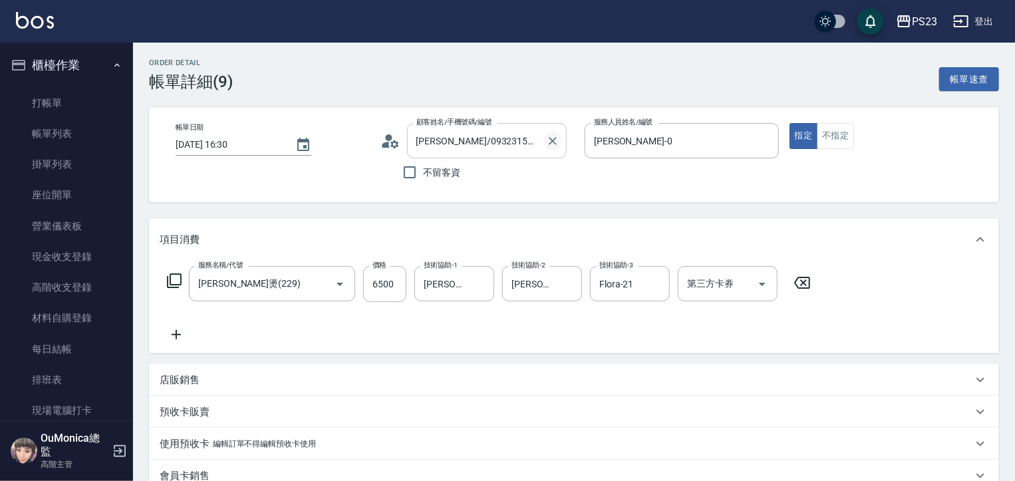
click at [546, 140] on icon "Clear" at bounding box center [552, 140] width 13 height 13
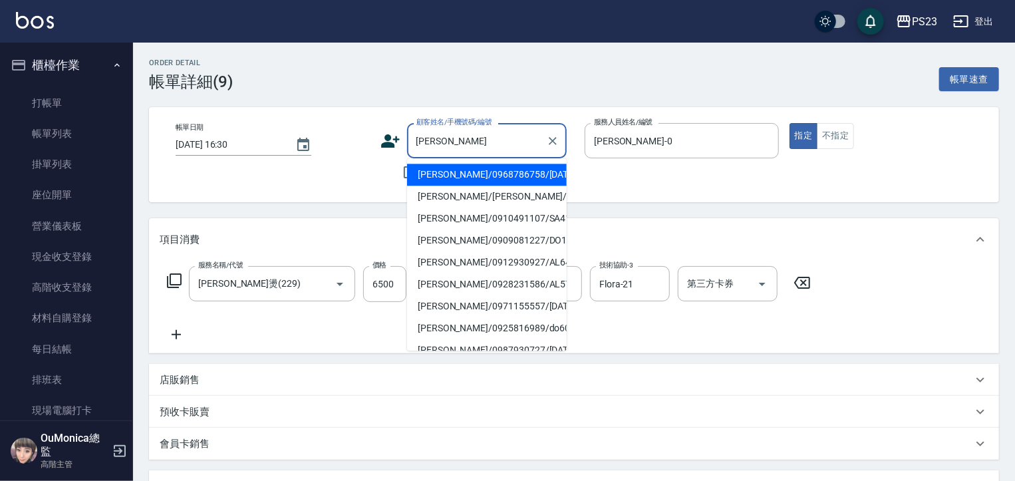
click at [444, 186] on li "[PERSON_NAME]/0968786758/[DATE]" at bounding box center [487, 175] width 160 height 22
type input "[PERSON_NAME]/0968786758/[DATE]"
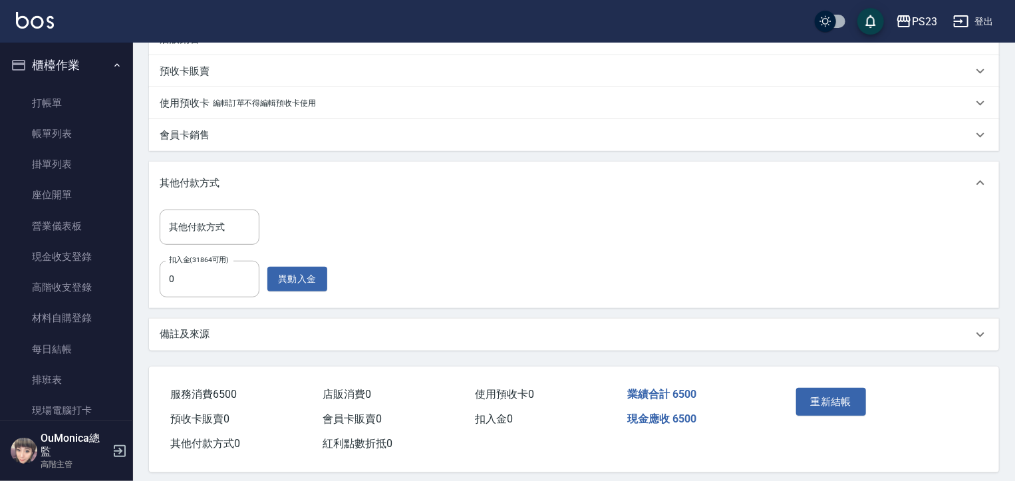
scroll to position [351, 0]
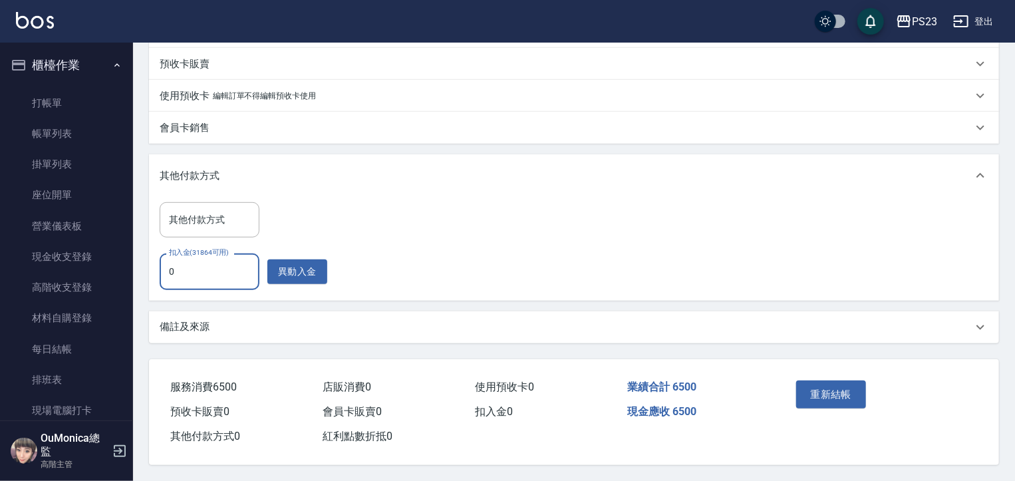
click at [162, 267] on input "0" at bounding box center [210, 271] width 100 height 36
type input "6500"
click at [834, 390] on button "重新結帳" at bounding box center [831, 394] width 70 height 28
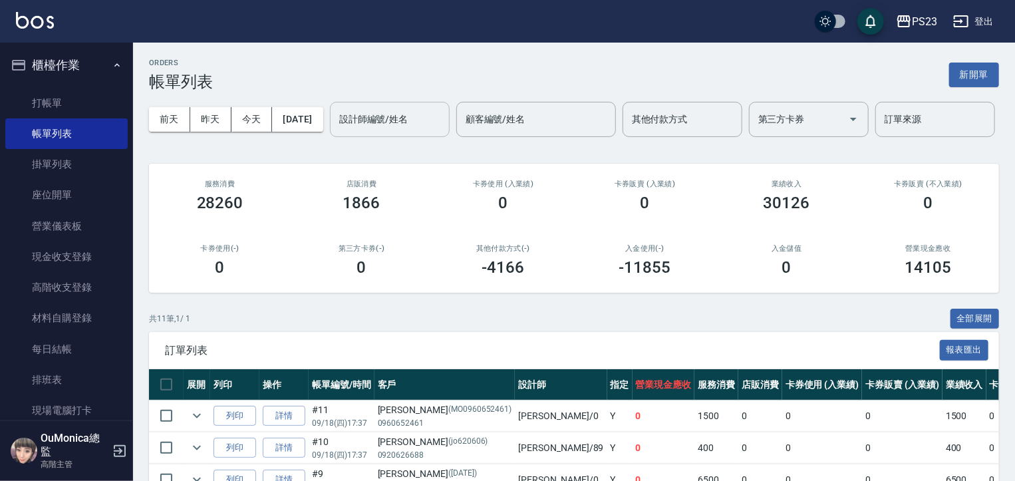
click at [330, 137] on div "設計師編號/姓名" at bounding box center [390, 119] width 120 height 35
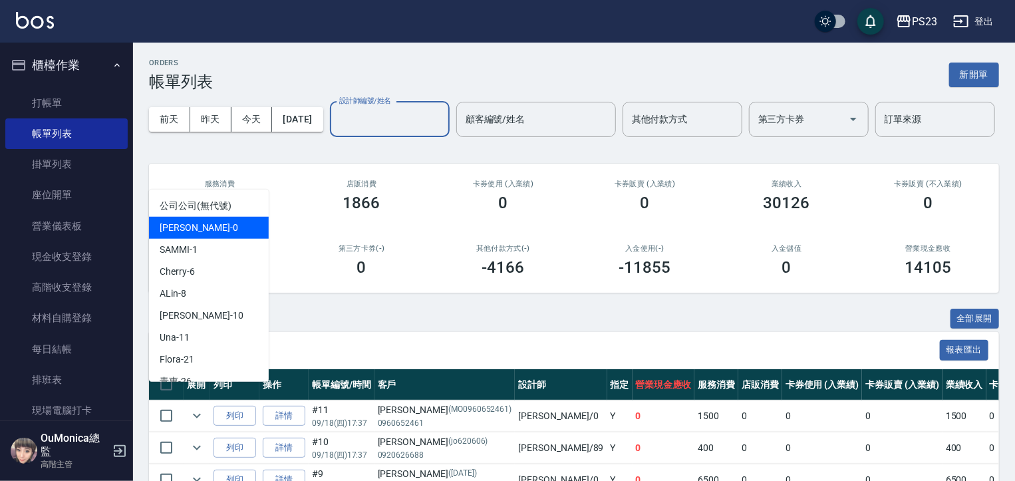
click at [189, 224] on span "[PERSON_NAME] -0" at bounding box center [199, 228] width 78 height 14
type input "[PERSON_NAME]-0"
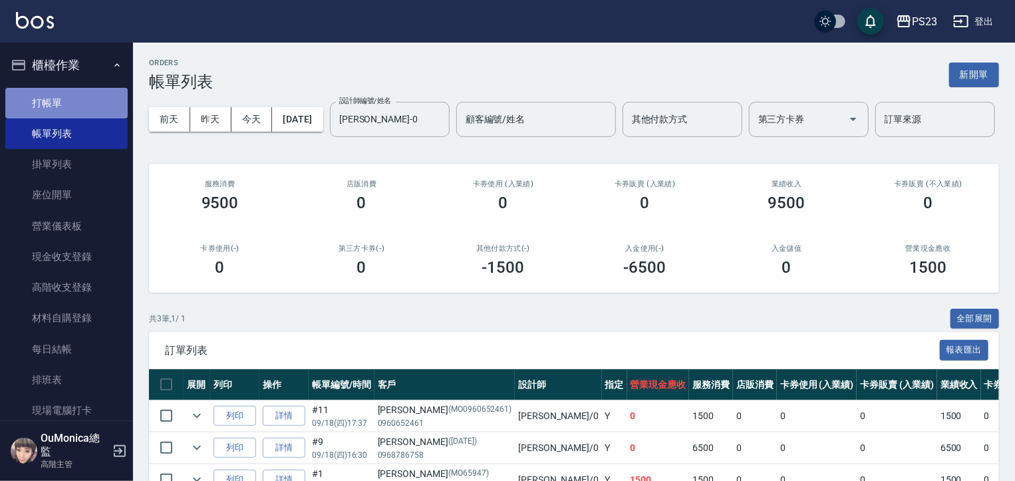
click at [91, 108] on link "打帳單" at bounding box center [66, 103] width 122 height 31
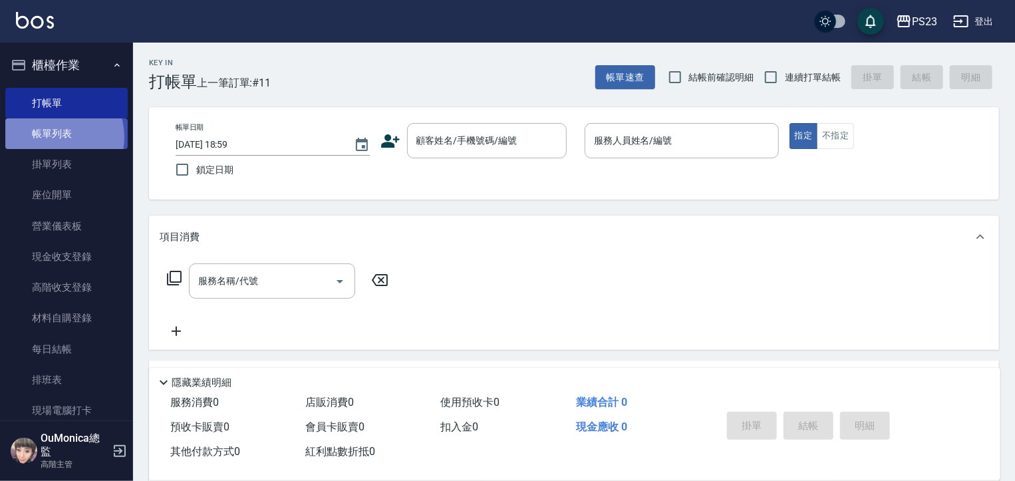
click at [53, 137] on link "帳單列表" at bounding box center [66, 133] width 122 height 31
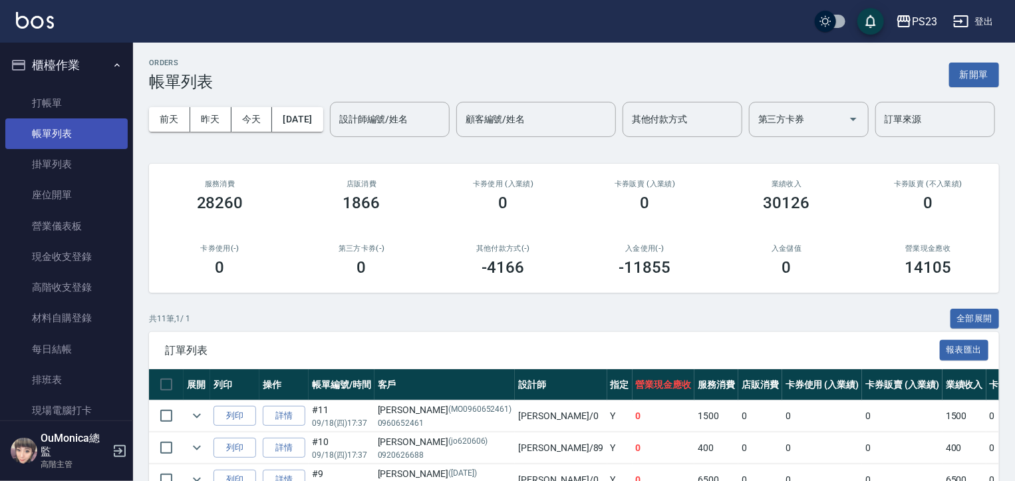
click at [57, 132] on link "帳單列表" at bounding box center [66, 133] width 122 height 31
click at [330, 137] on div "設計師編號/姓名 設計師編號/姓名" at bounding box center [390, 119] width 120 height 35
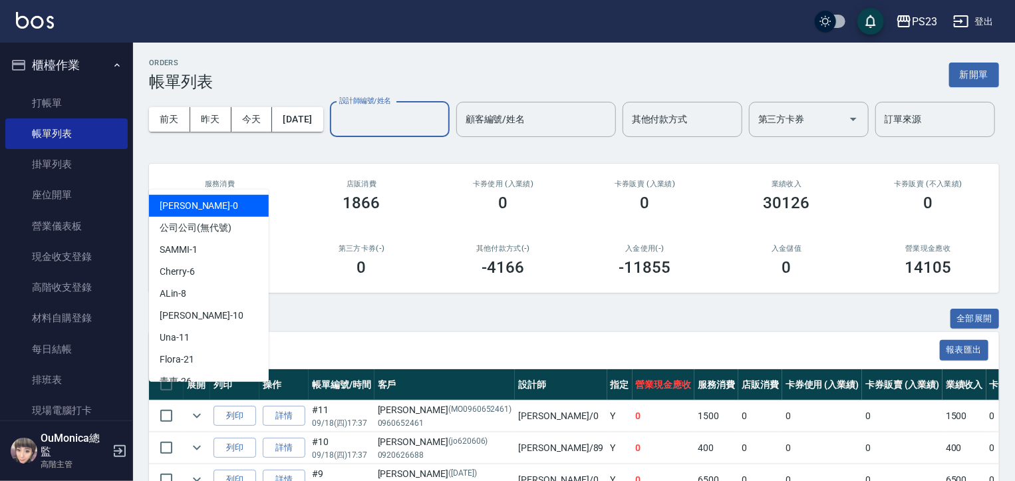
click at [175, 205] on span "[PERSON_NAME] -0" at bounding box center [199, 206] width 78 height 14
type input "[PERSON_NAME]-0"
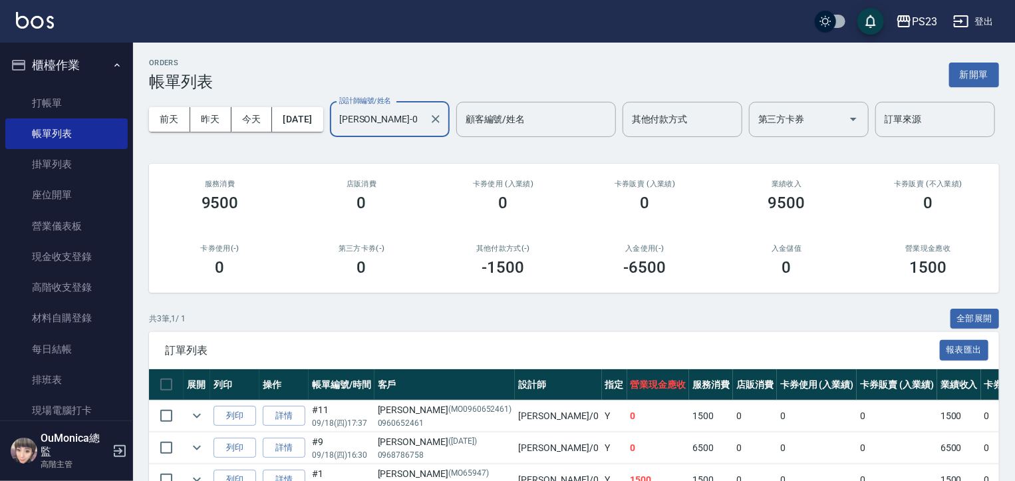
click at [101, 73] on button "櫃檯作業" at bounding box center [66, 65] width 122 height 35
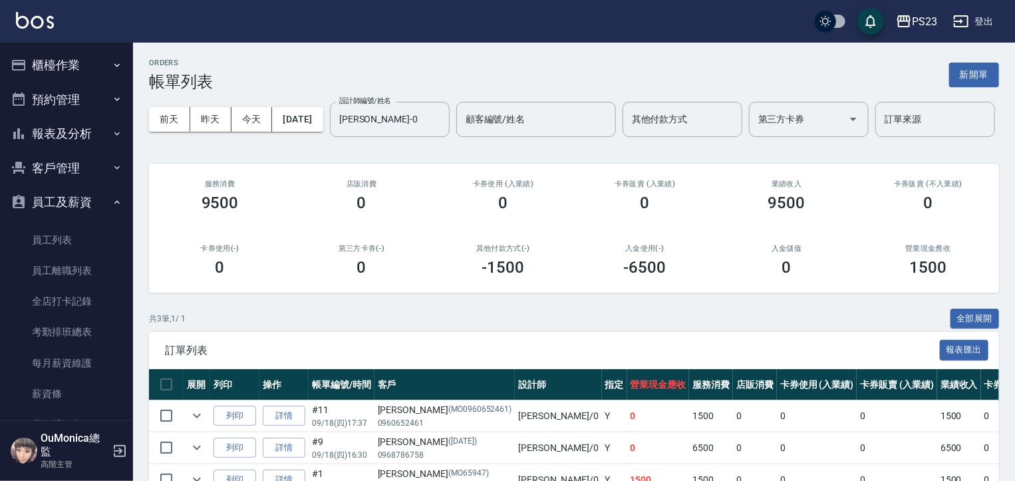
click at [92, 131] on button "報表及分析" at bounding box center [66, 133] width 122 height 35
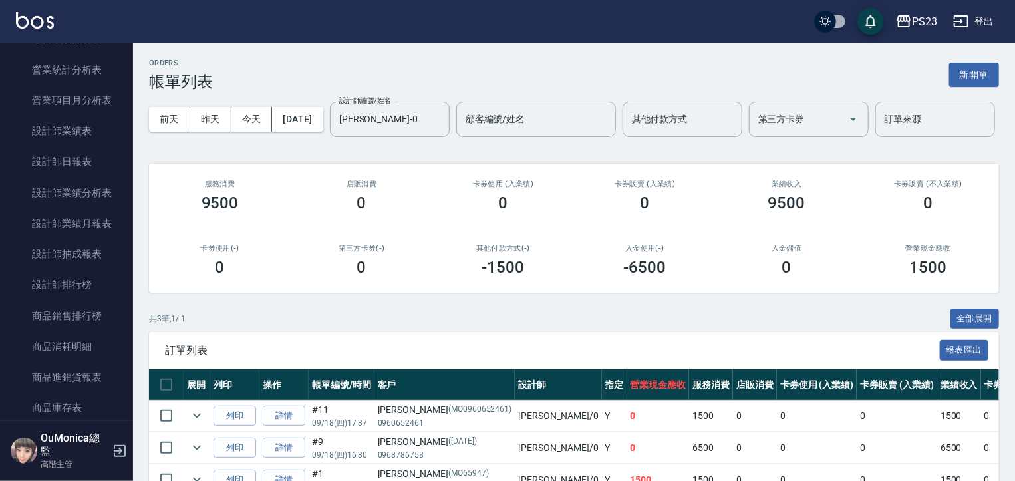
scroll to position [511, 0]
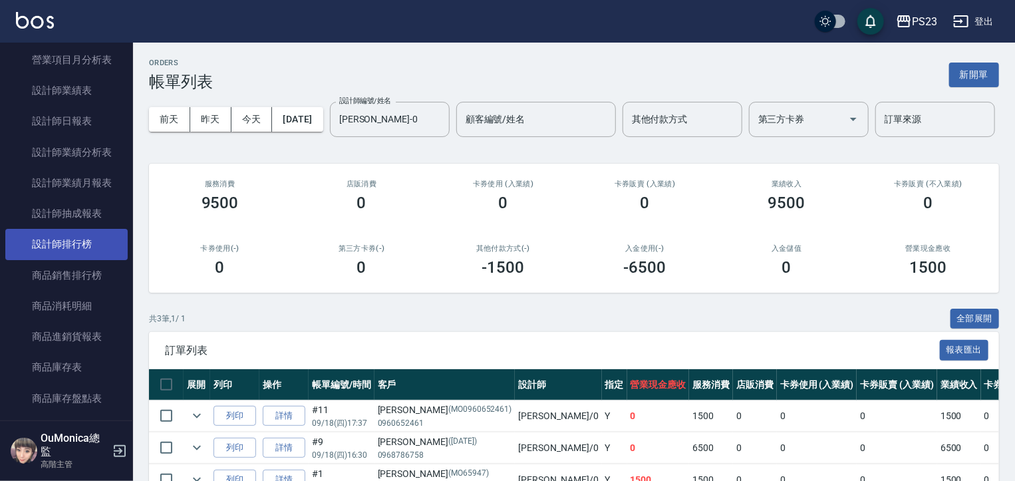
click at [75, 243] on link "設計師排行榜" at bounding box center [66, 244] width 122 height 31
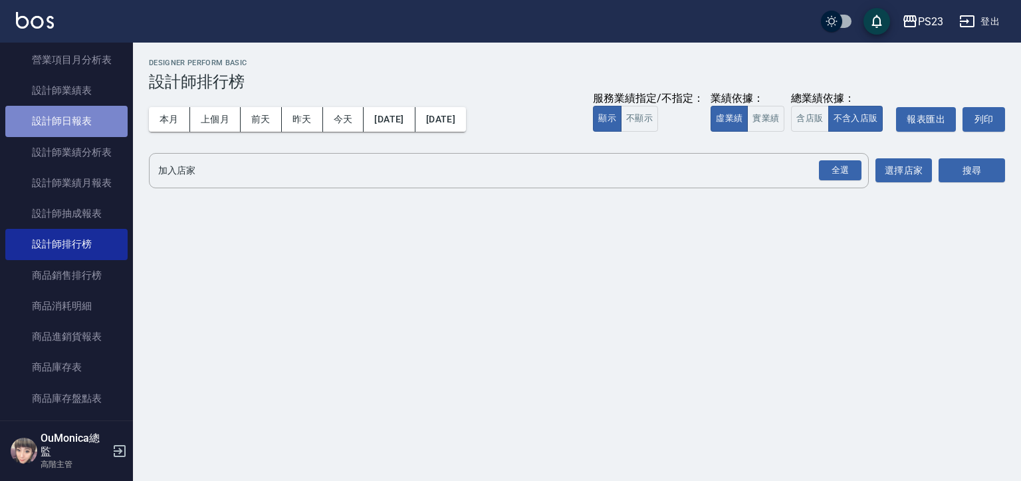
click at [99, 118] on link "設計師日報表" at bounding box center [66, 121] width 122 height 31
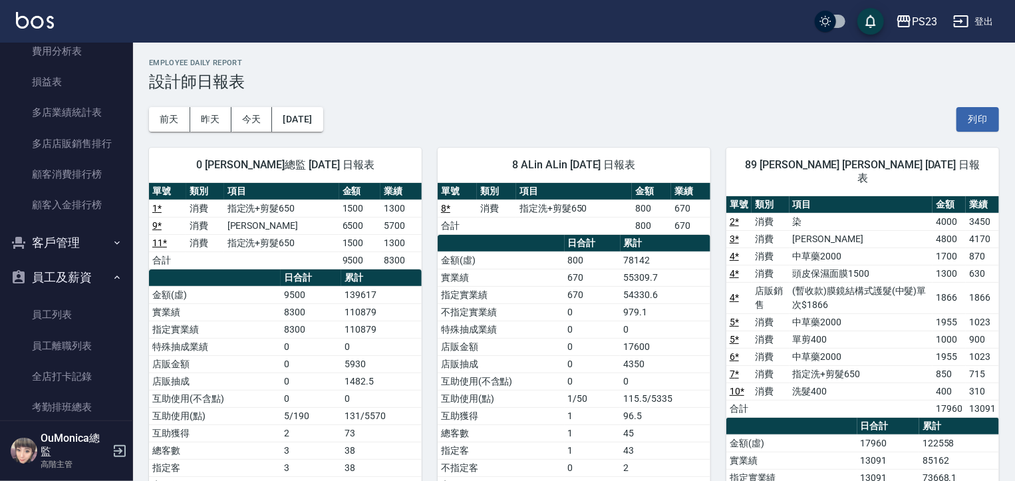
scroll to position [1261, 0]
click at [96, 233] on button "客戶管理" at bounding box center [66, 240] width 122 height 35
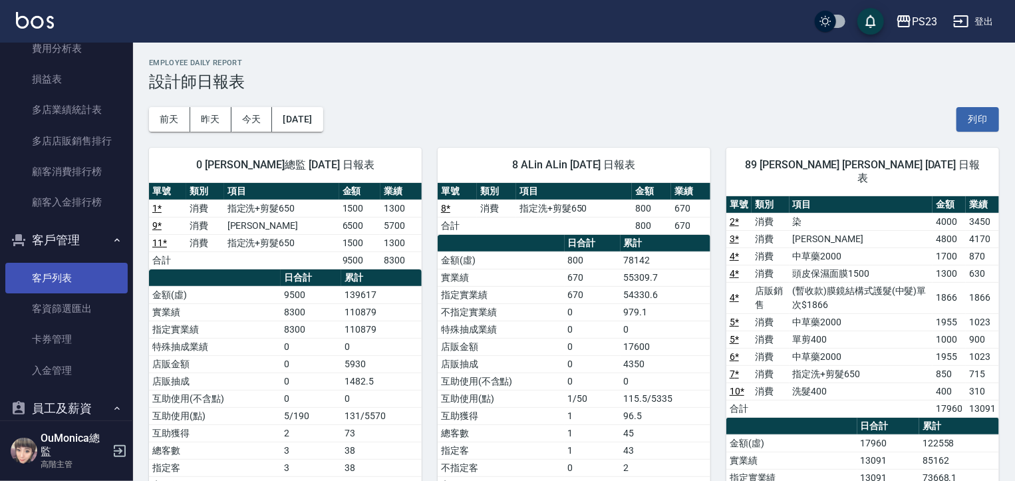
click at [77, 272] on link "客戶列表" at bounding box center [66, 278] width 122 height 31
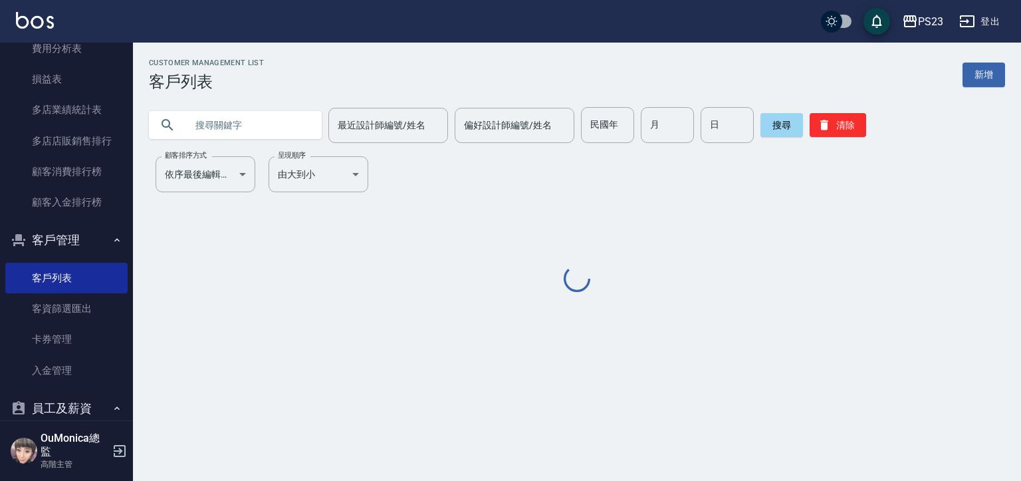
click at [205, 129] on input "text" at bounding box center [248, 125] width 125 height 36
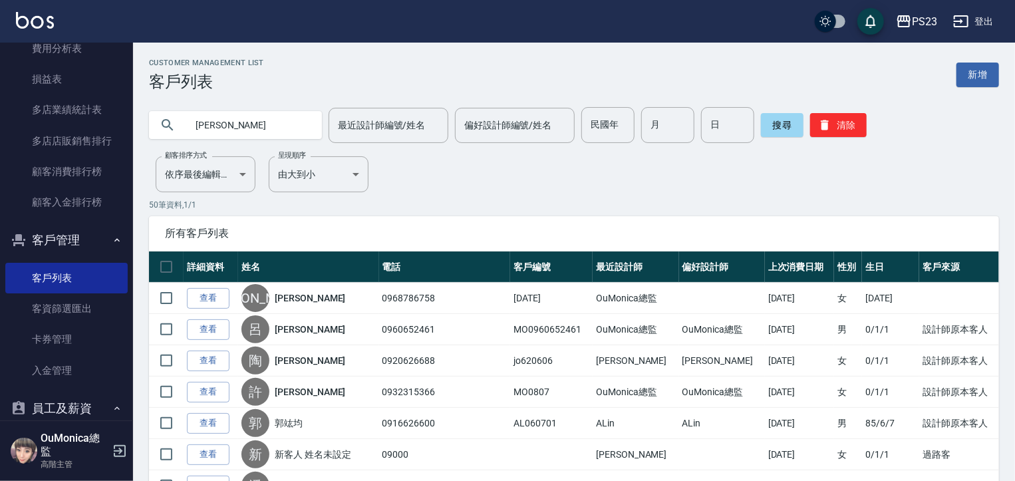
type input "[PERSON_NAME]"
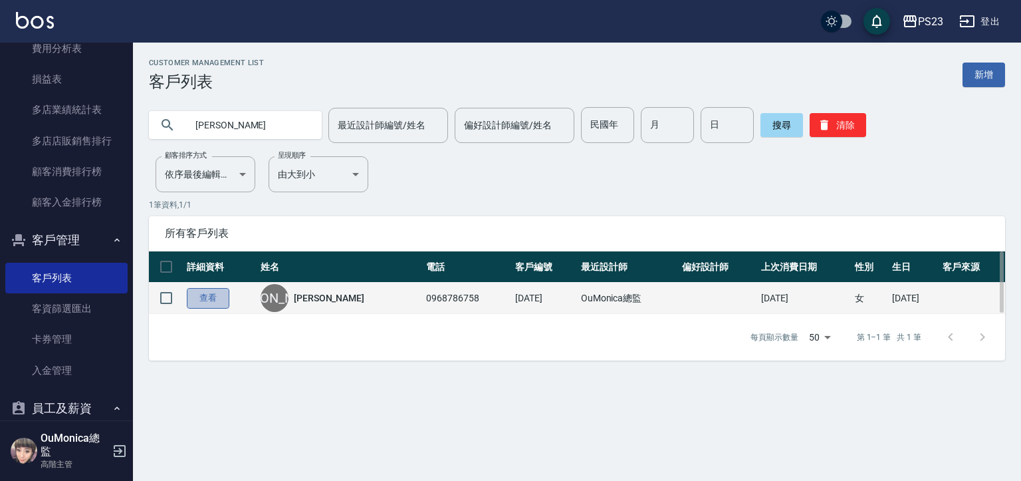
click at [221, 291] on link "查看" at bounding box center [208, 298] width 43 height 21
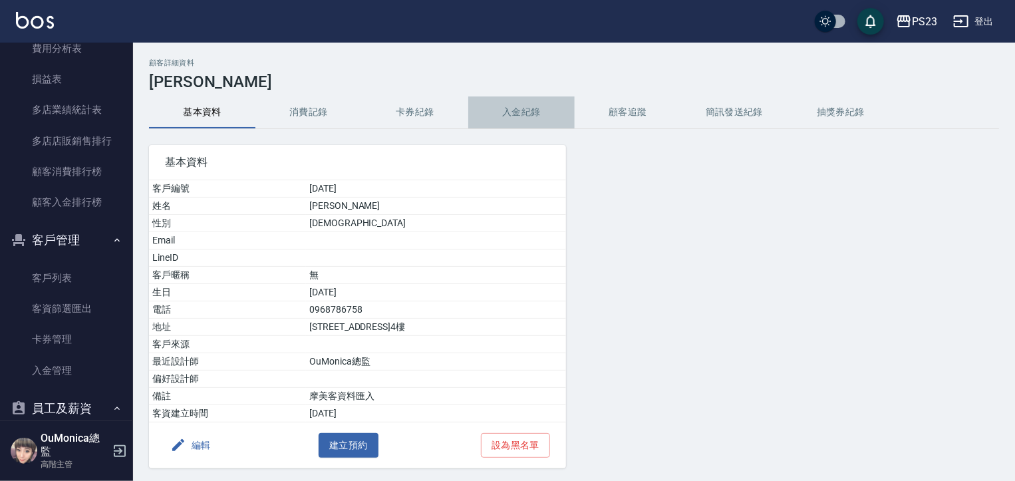
click at [521, 108] on button "入金紀錄" at bounding box center [521, 112] width 106 height 32
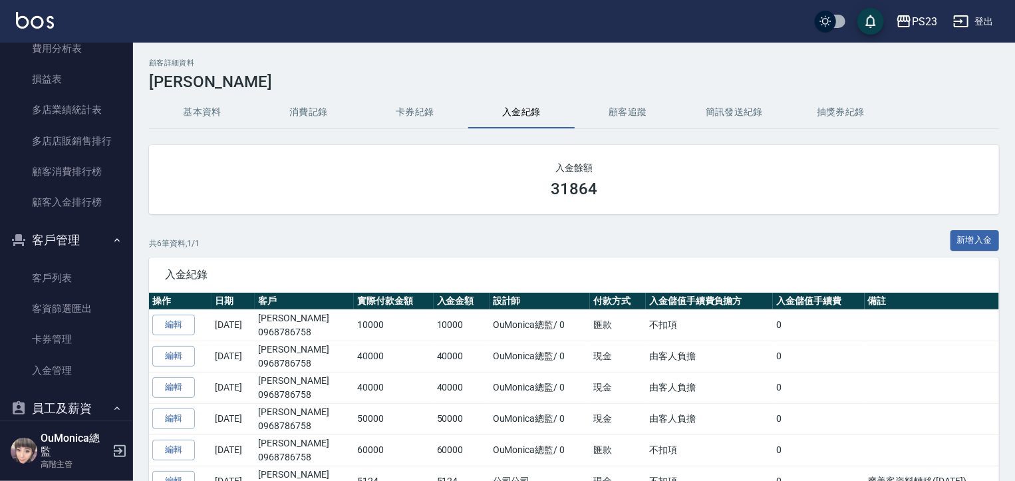
drag, startPoint x: 134, startPoint y: 251, endPoint x: 136, endPoint y: 176, distance: 75.8
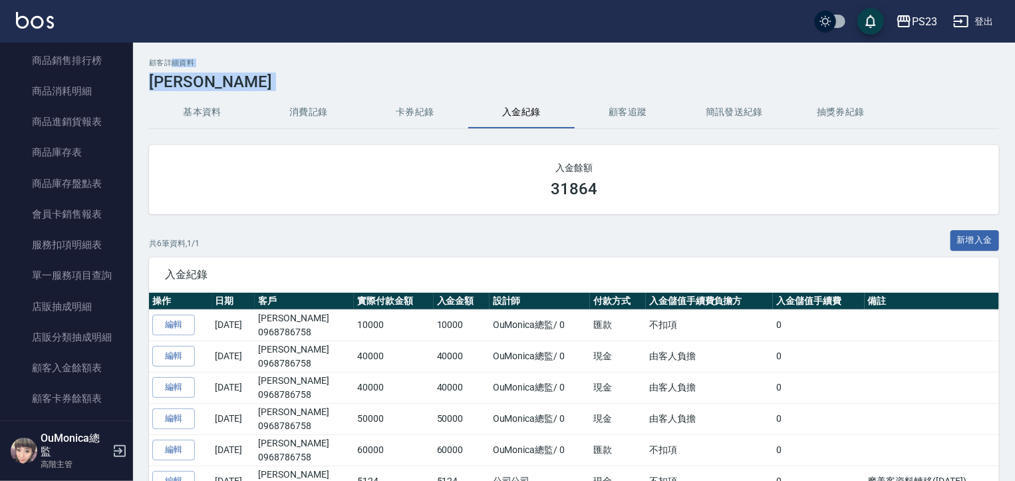
drag, startPoint x: 151, startPoint y: 147, endPoint x: 175, endPoint y: 62, distance: 87.8
